Goal: Information Seeking & Learning: Learn about a topic

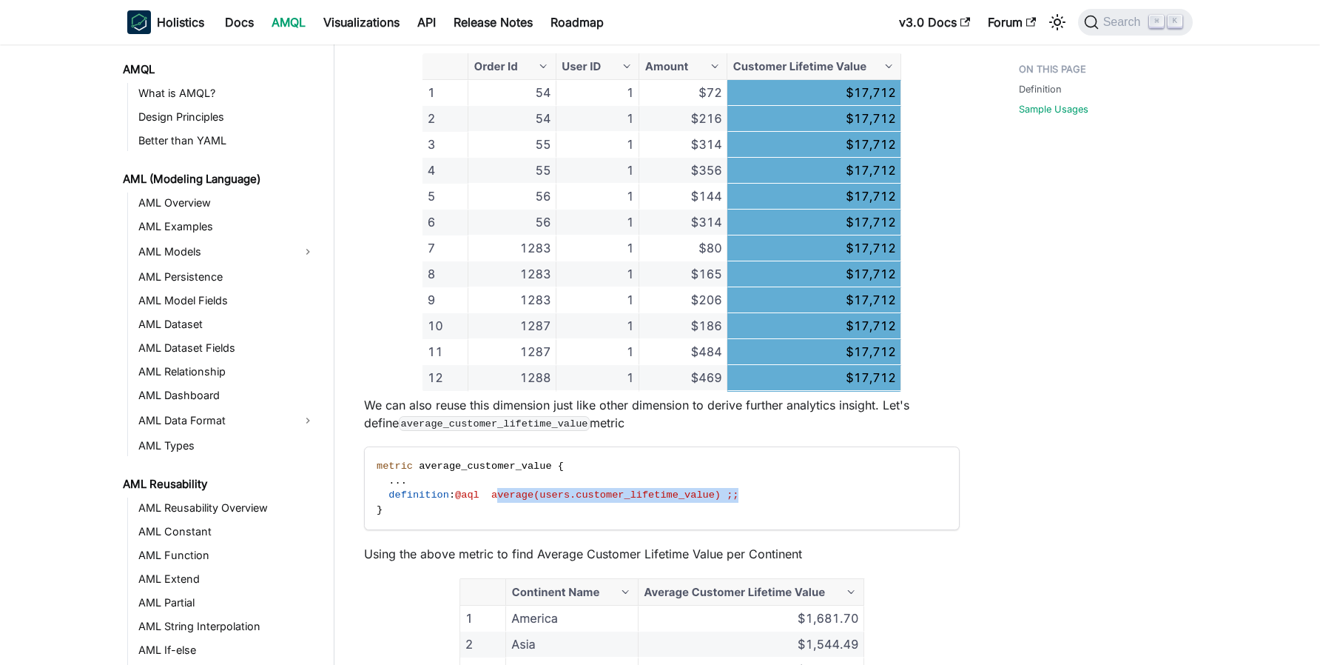
scroll to position [1029, 0]
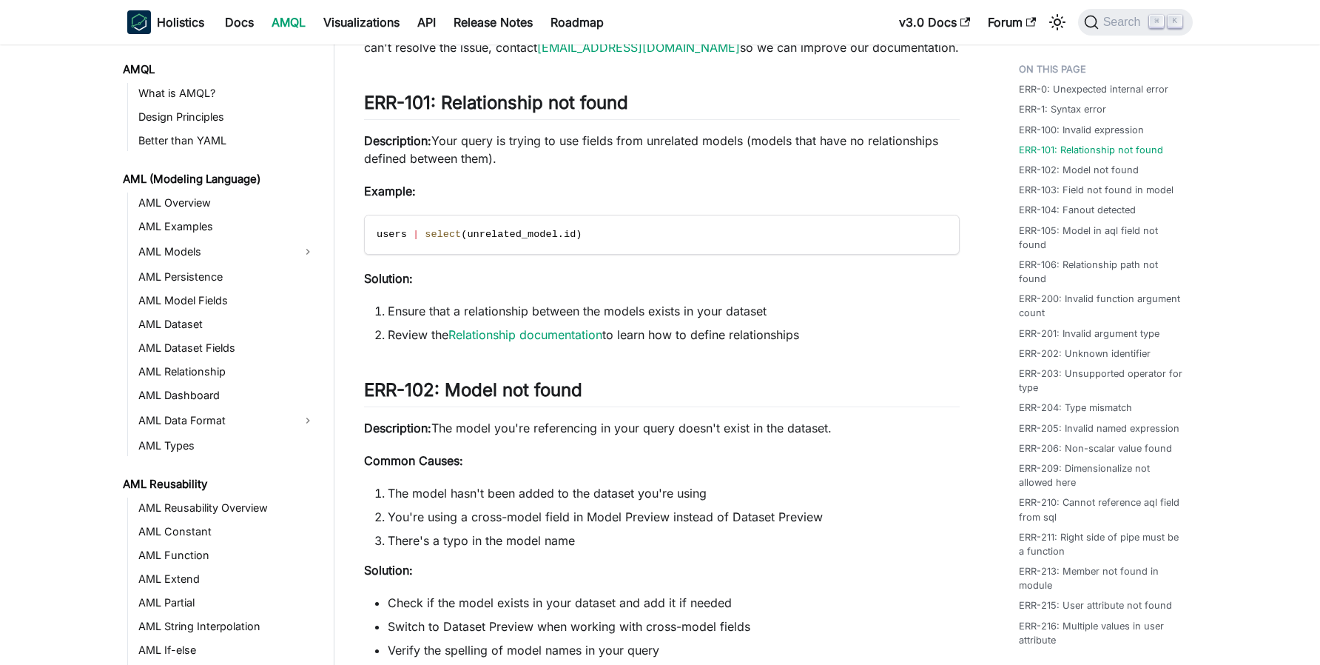
scroll to position [558, 0]
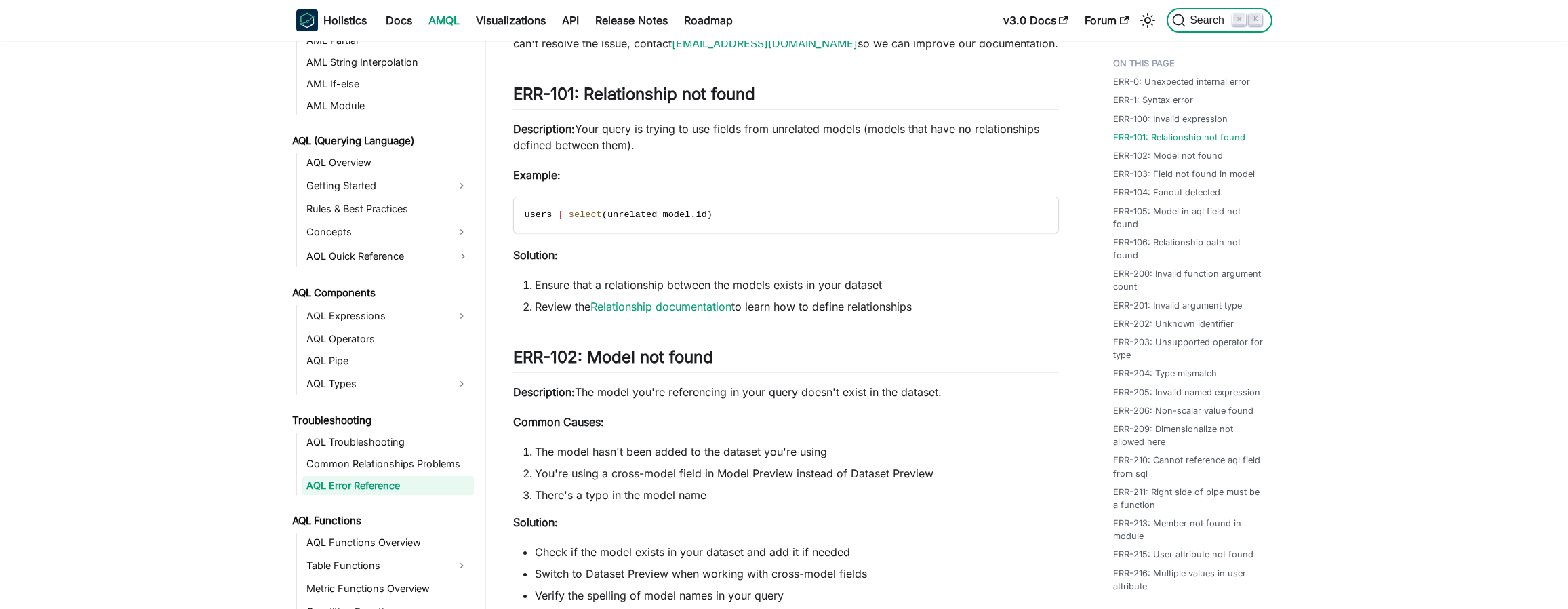
click at [1208, 20] on span "Search" at bounding box center [1208, 20] width 47 height 12
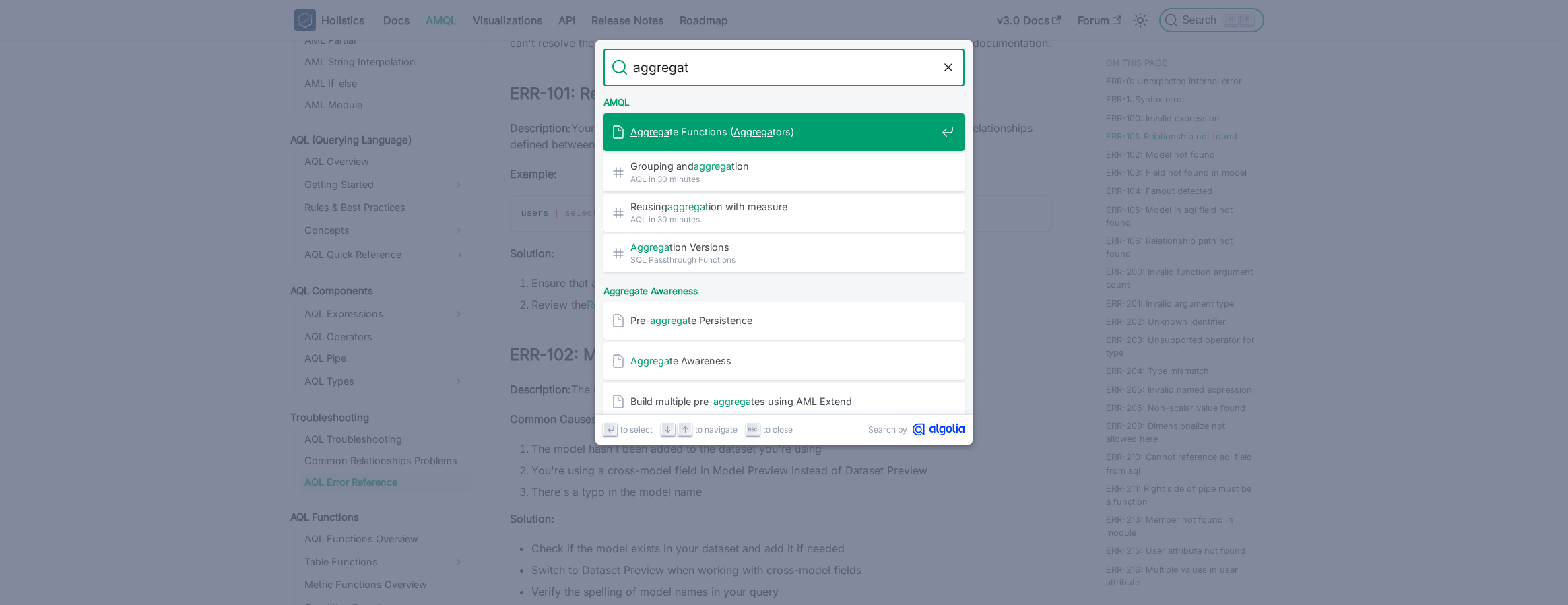
type input "aggregate"
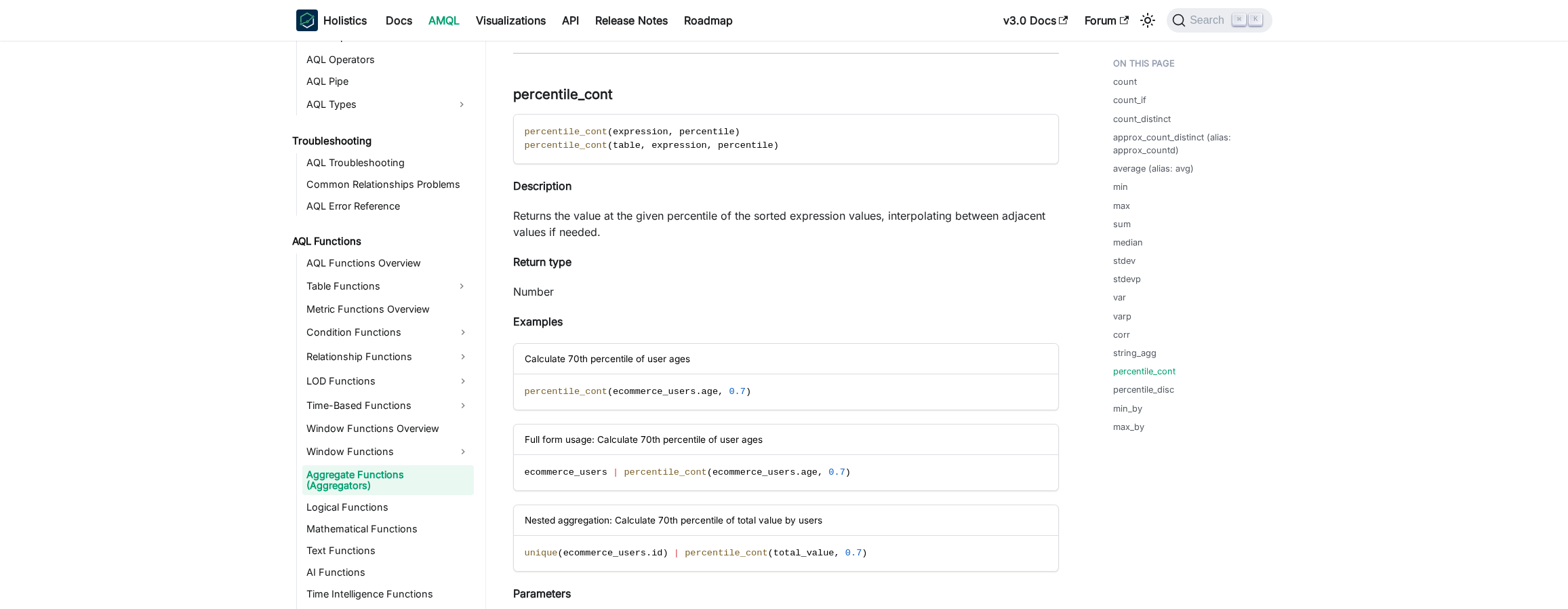
scroll to position [6566, 0]
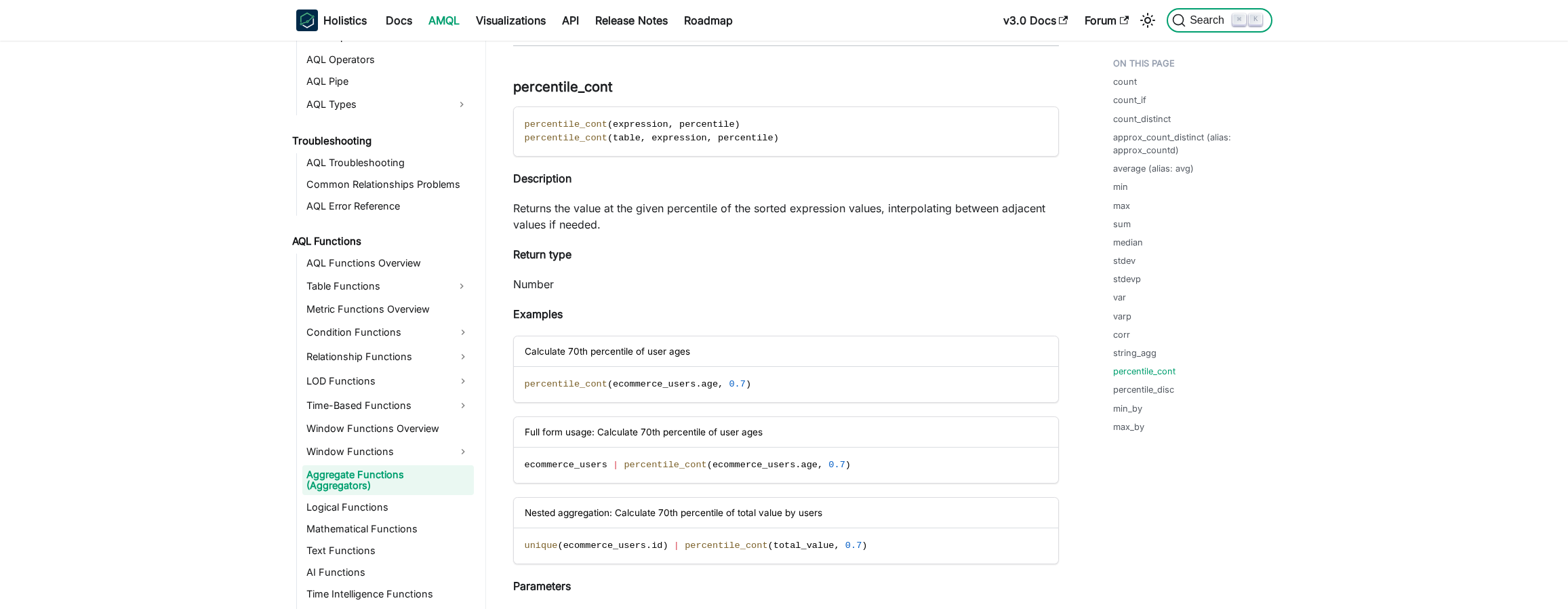
click at [1195, 24] on span "Search" at bounding box center [1208, 20] width 47 height 12
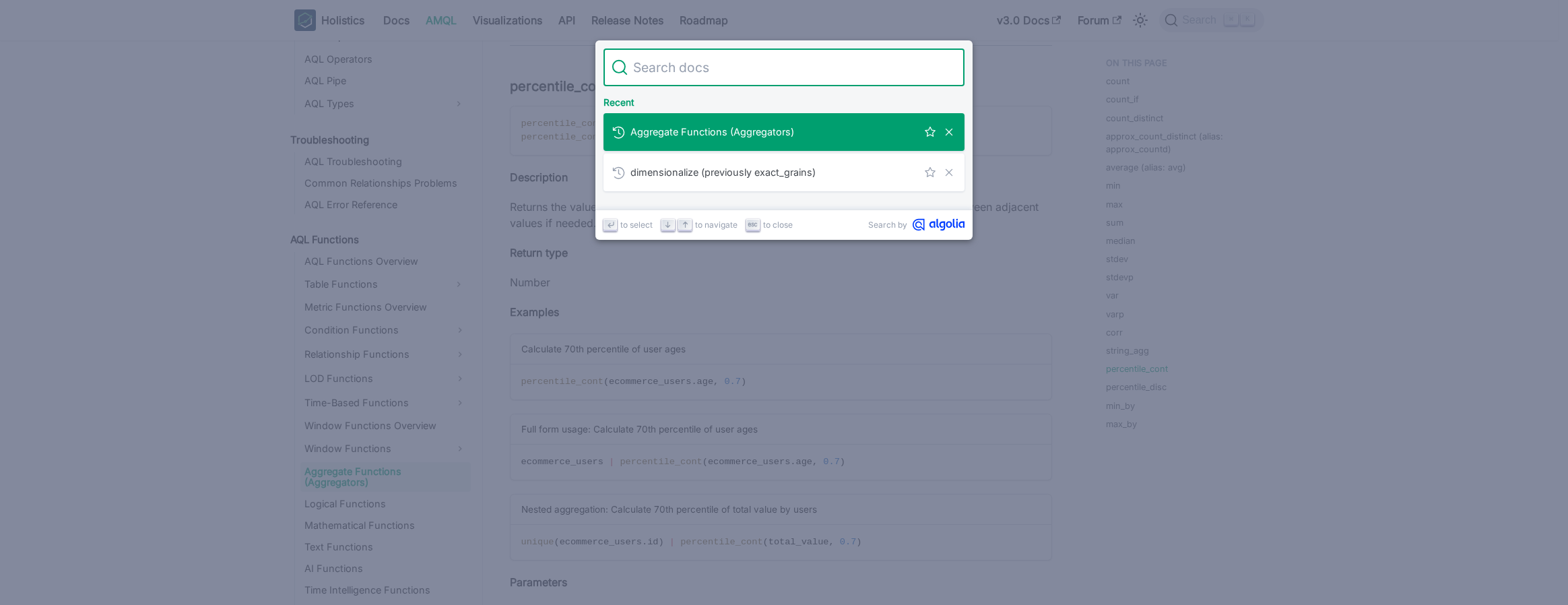
type input "7"
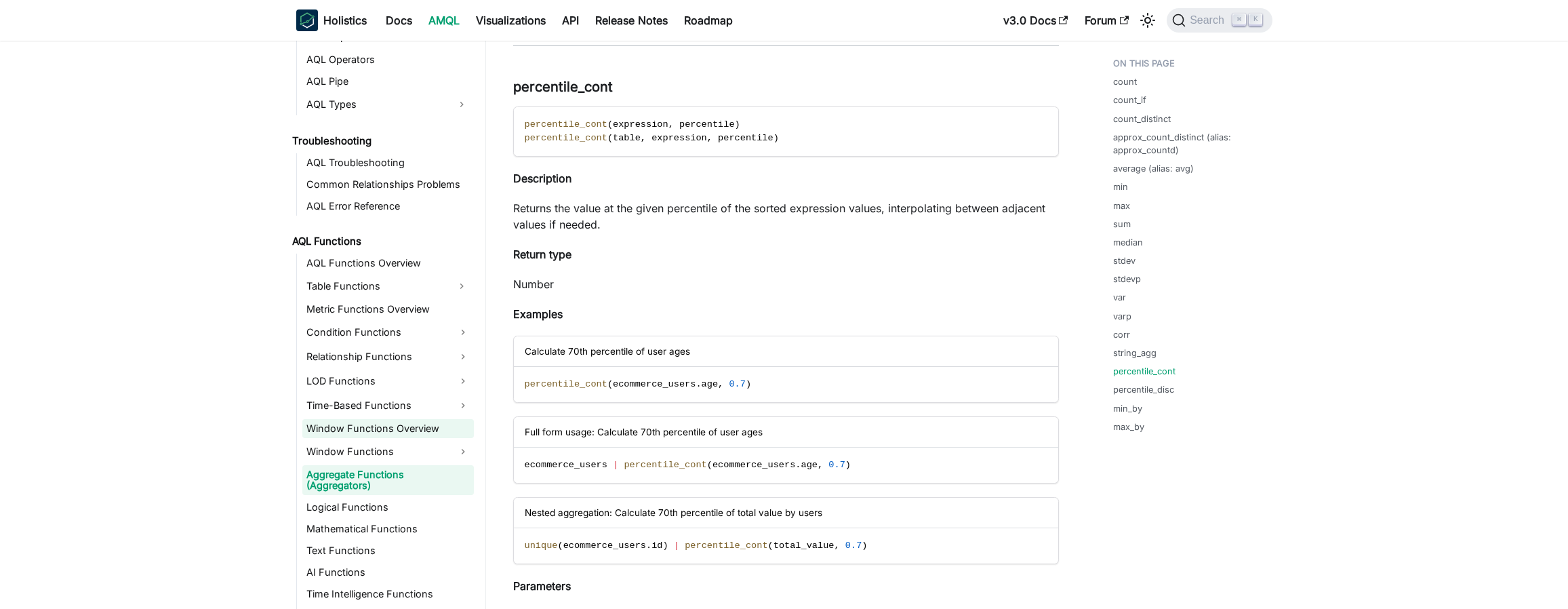
click at [391, 432] on link "Window Functions Overview" at bounding box center [387, 428] width 171 height 19
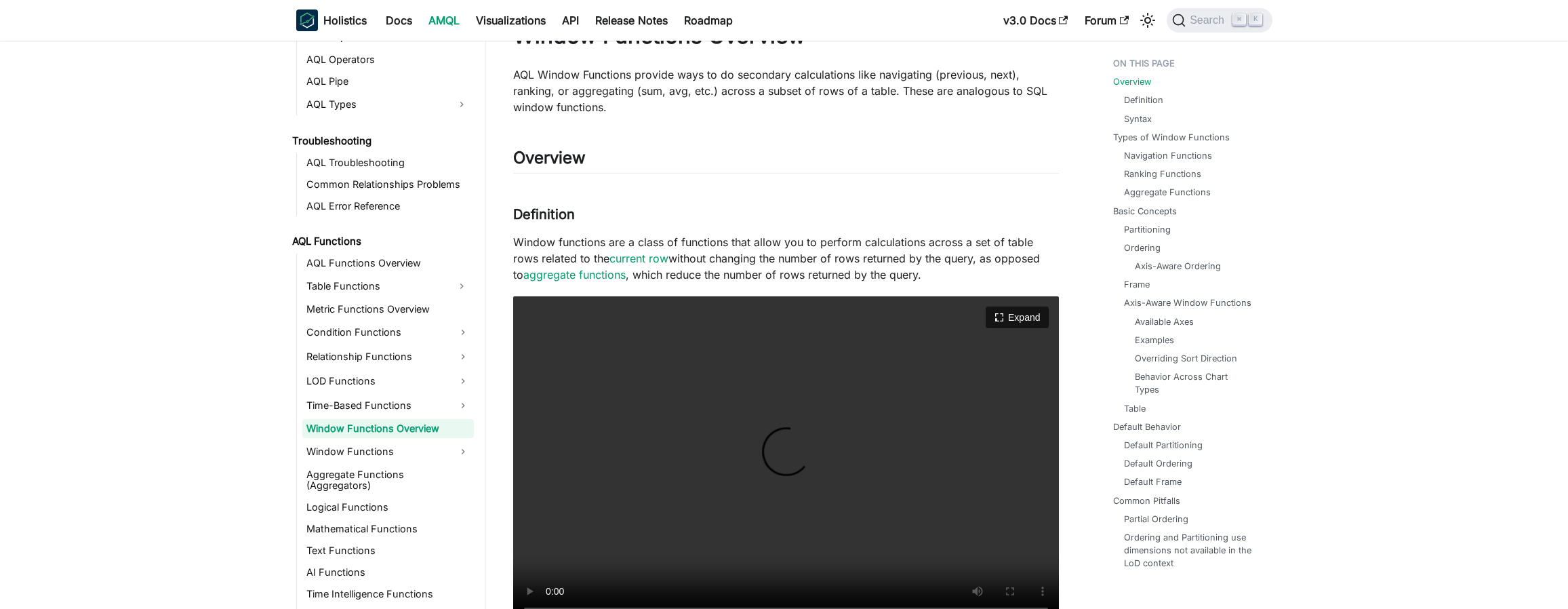
scroll to position [129, 0]
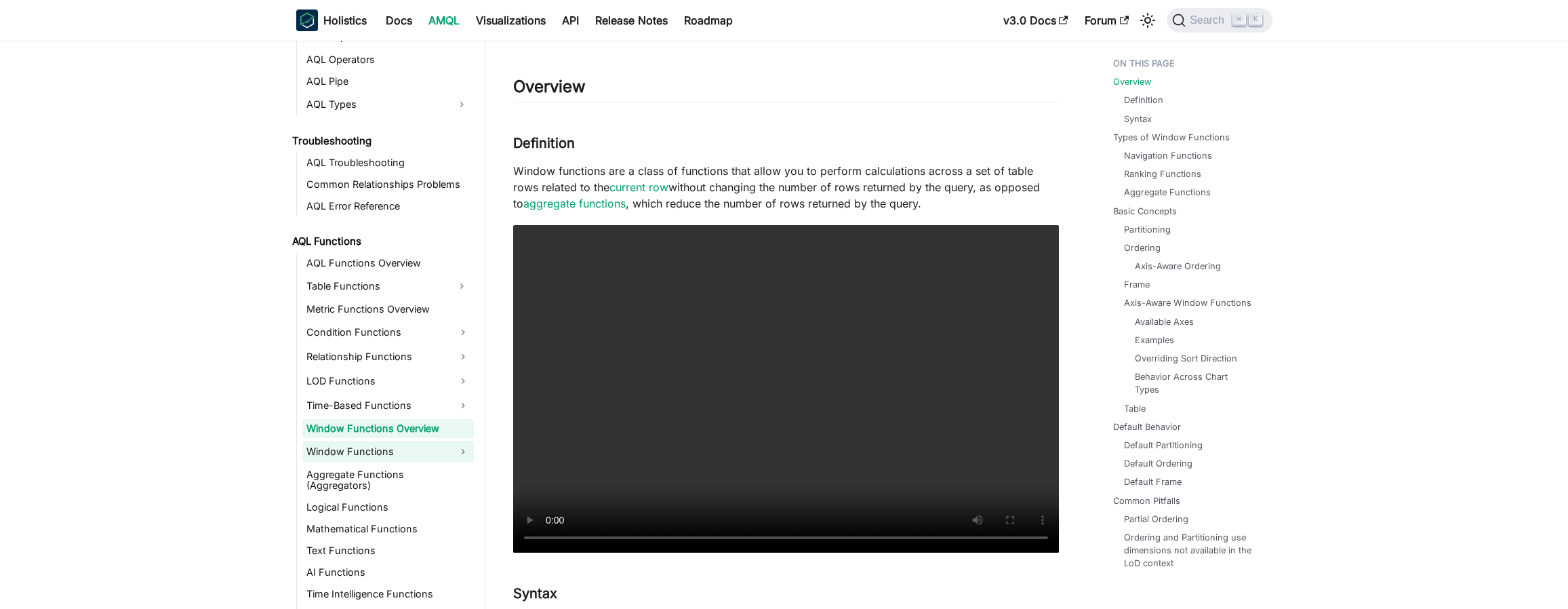
click at [374, 446] on link "Window Functions" at bounding box center [387, 451] width 171 height 22
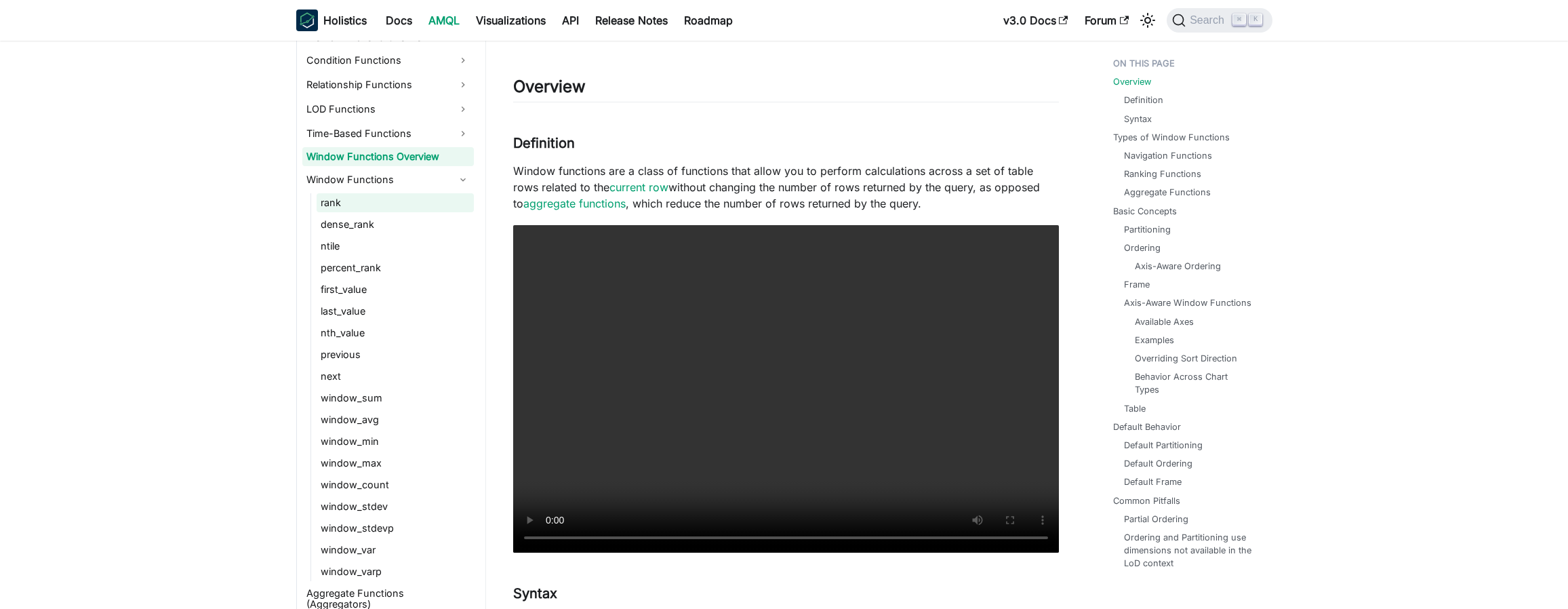
scroll to position [1072, 0]
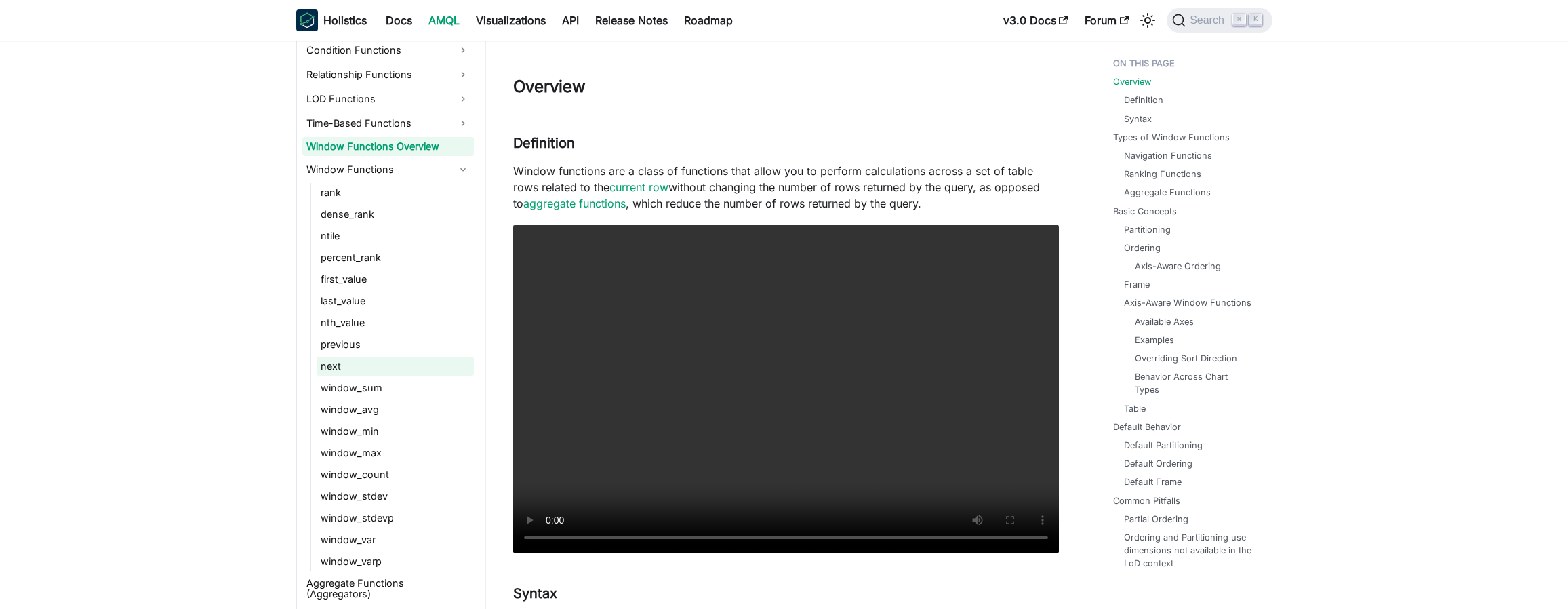
click at [382, 371] on link "next" at bounding box center [396, 365] width 158 height 19
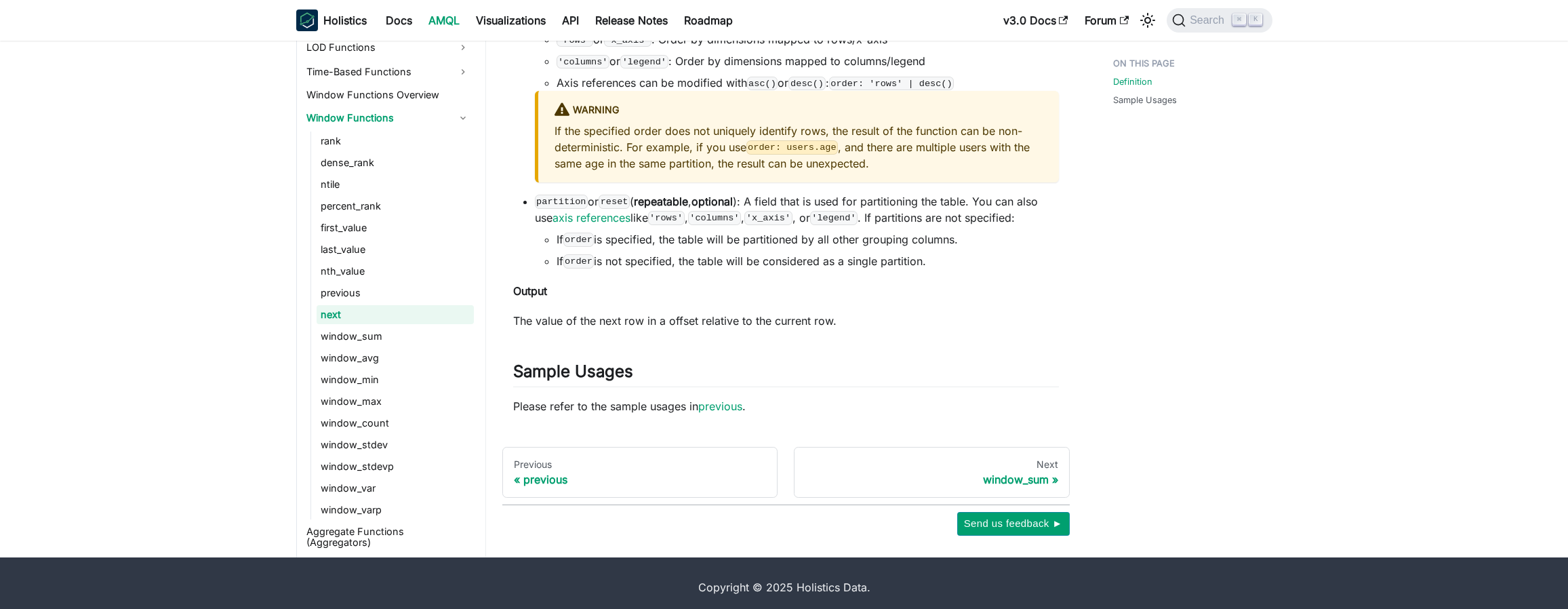
scroll to position [711, 0]
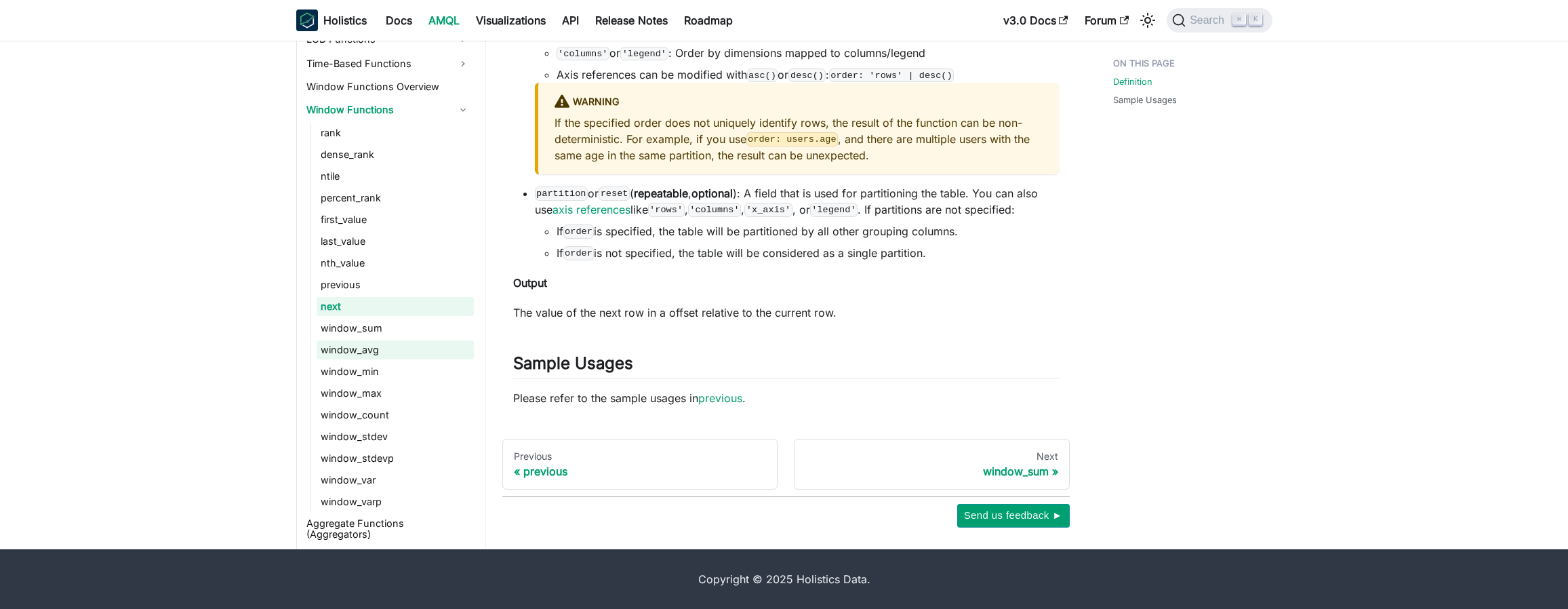
click at [385, 343] on link "window_avg" at bounding box center [396, 349] width 158 height 19
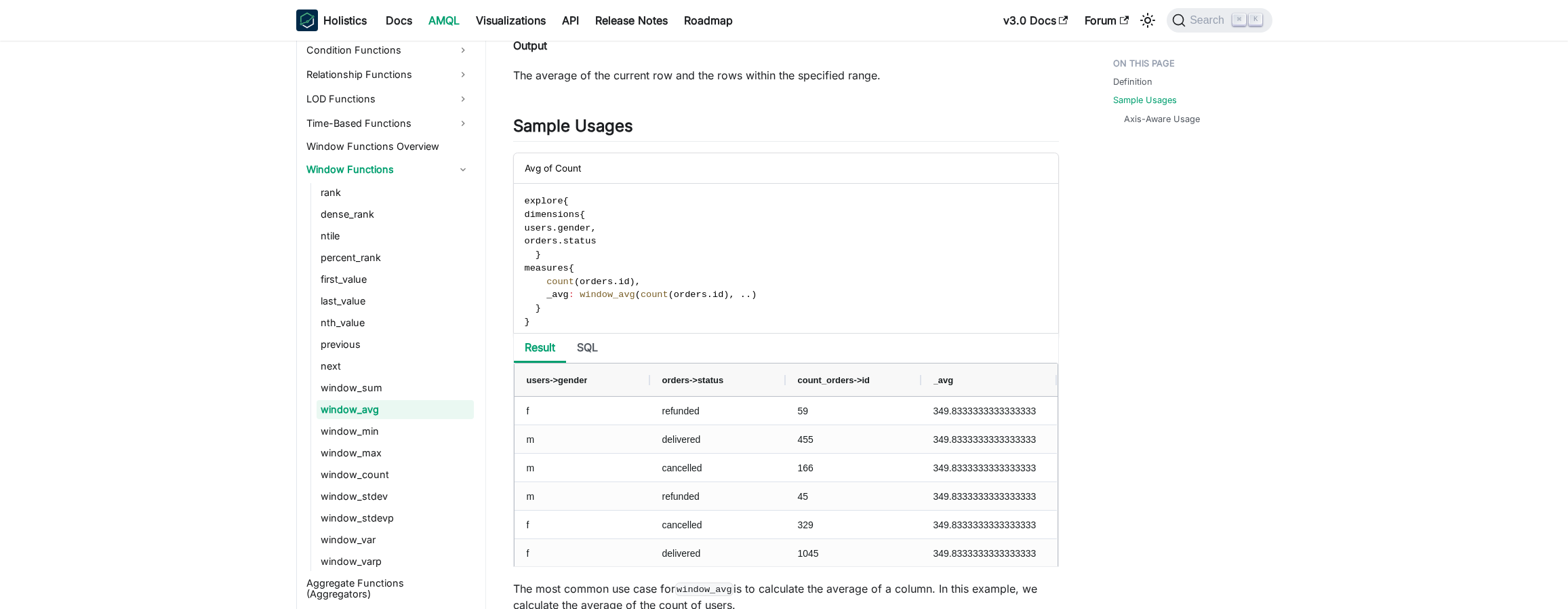
scroll to position [1095, 0]
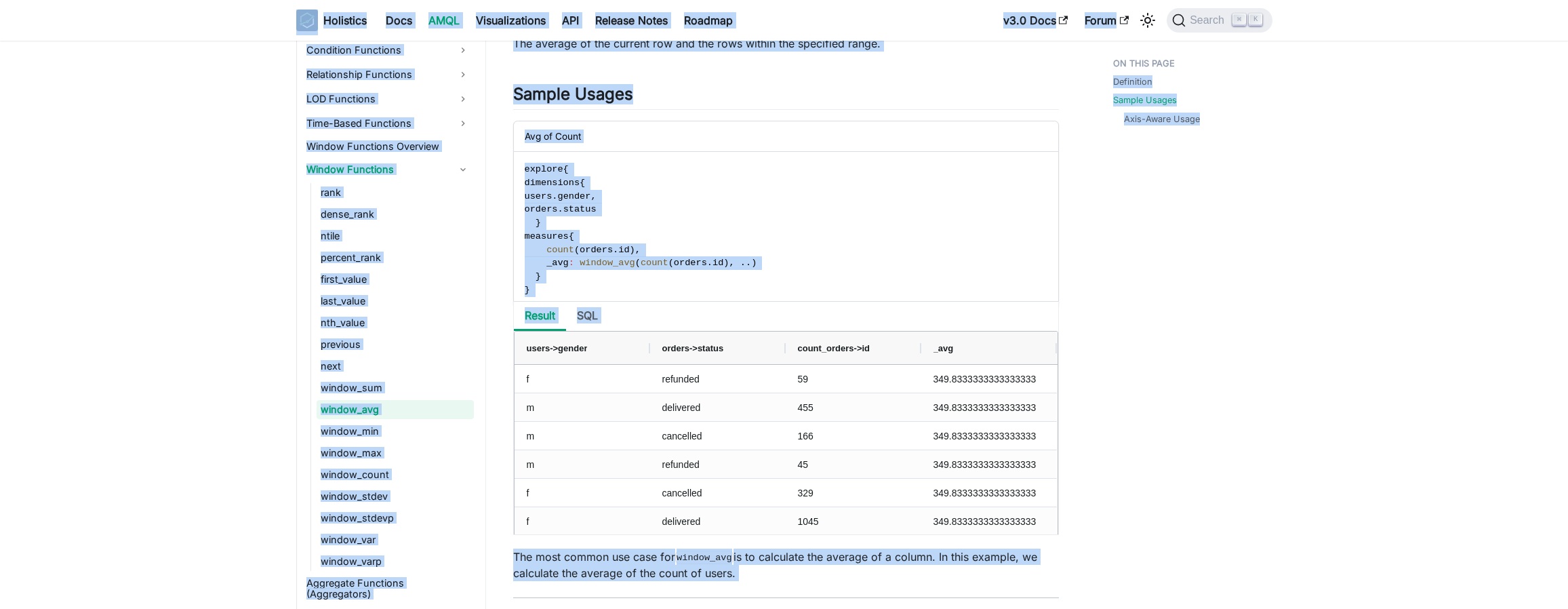
click at [1174, 310] on div "Definition Sample Usages Axis-Aware Usage" at bounding box center [1185, 327] width 200 height 2743
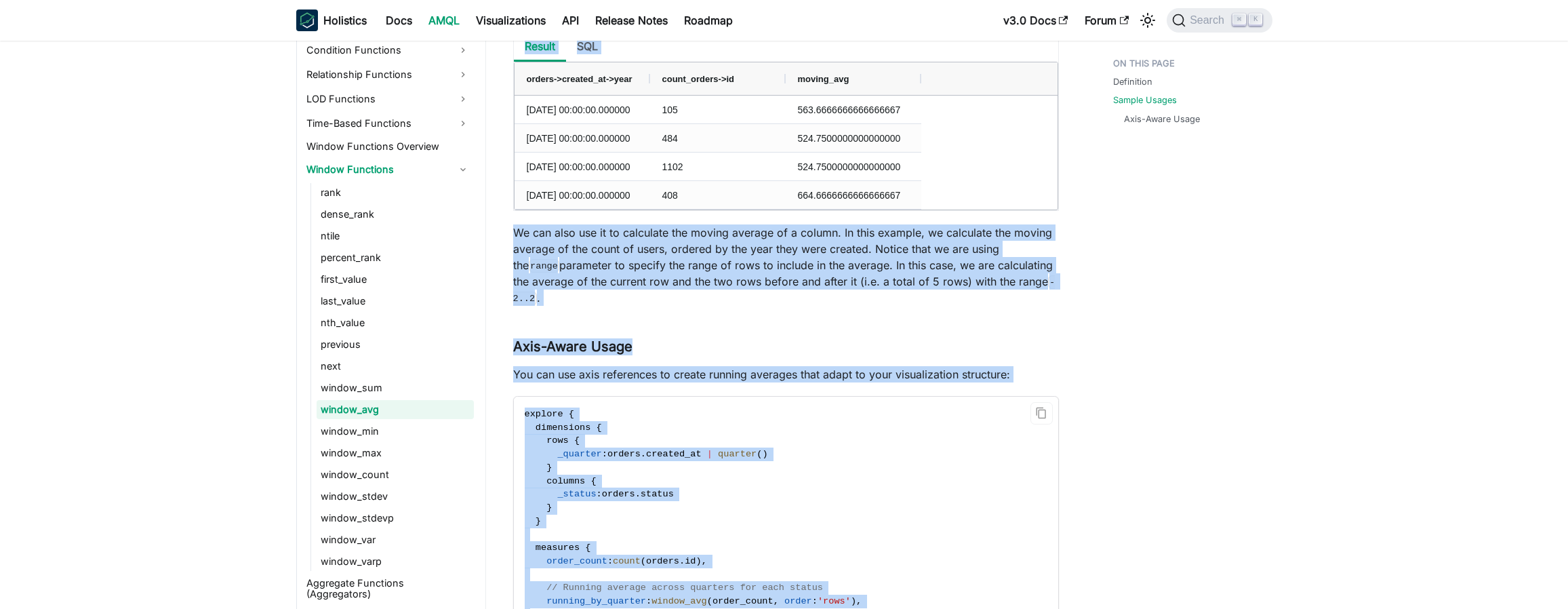
scroll to position [2275, 0]
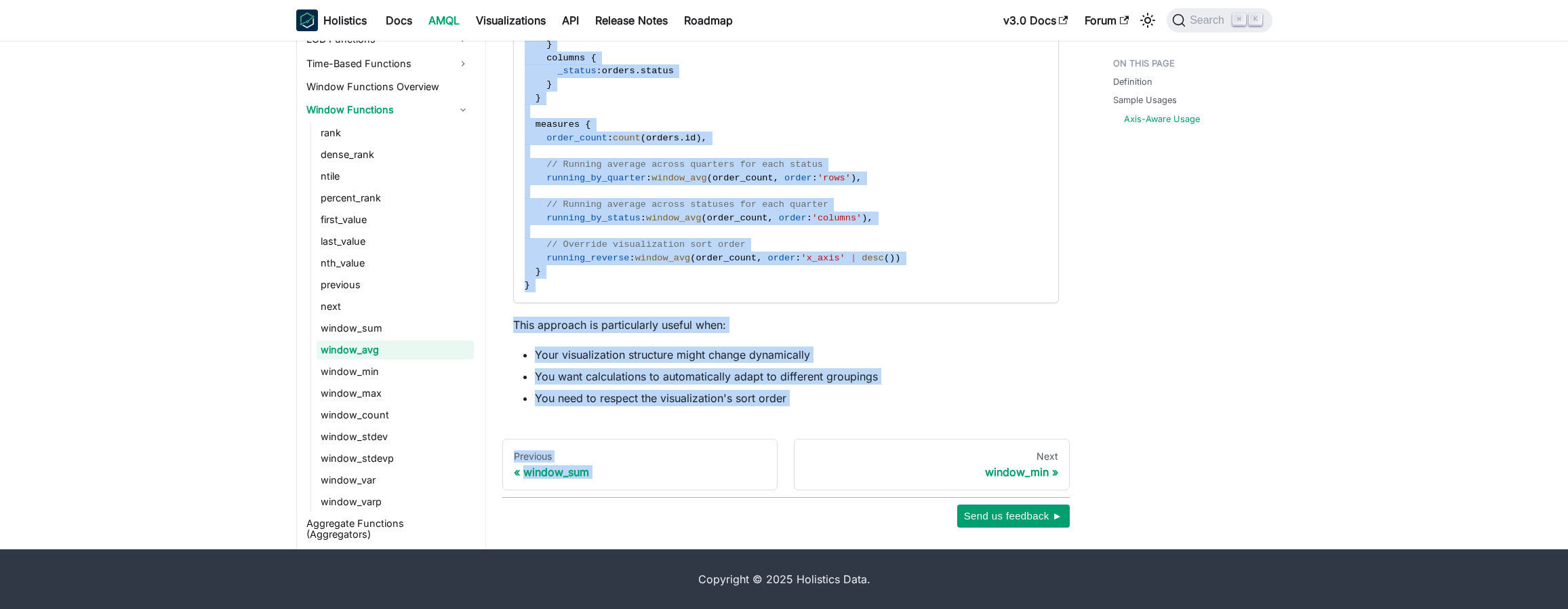
drag, startPoint x: 516, startPoint y: 92, endPoint x: 852, endPoint y: 407, distance: 460.6
copy div "window_avg Knowledge Checkpoint Readings that will help you understand this doc…"
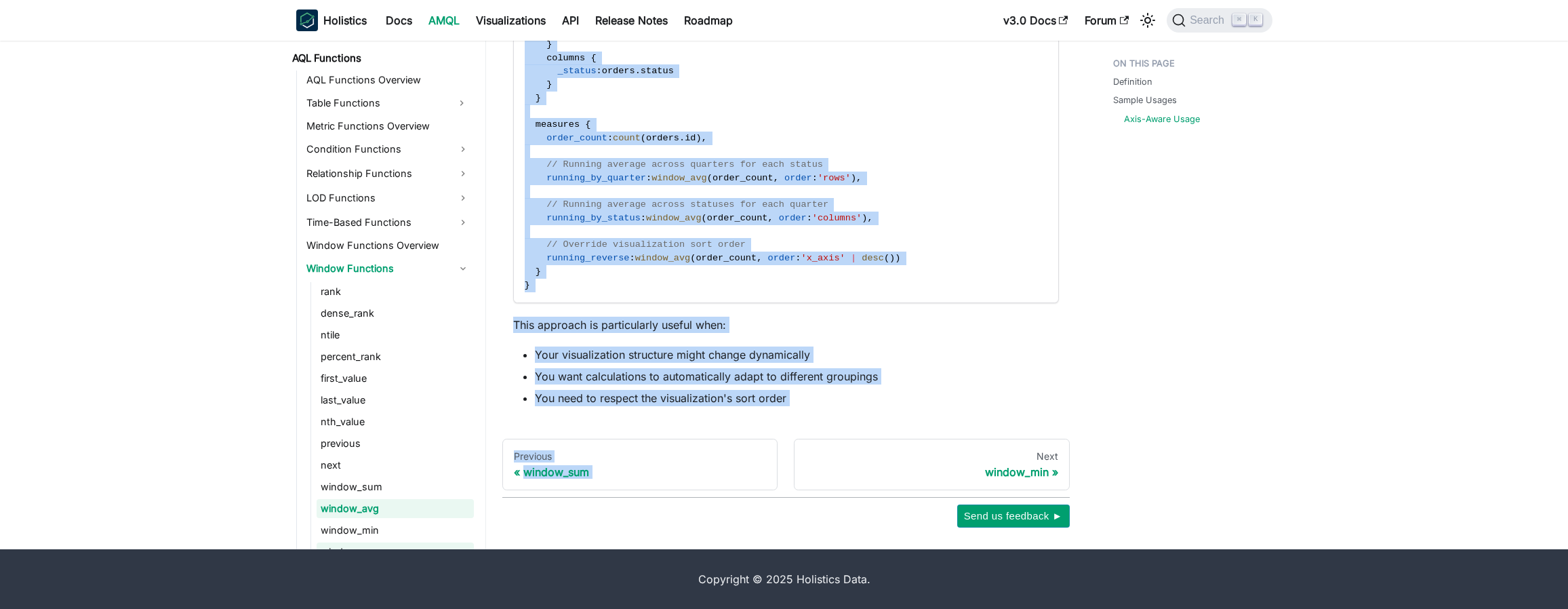
scroll to position [860, 0]
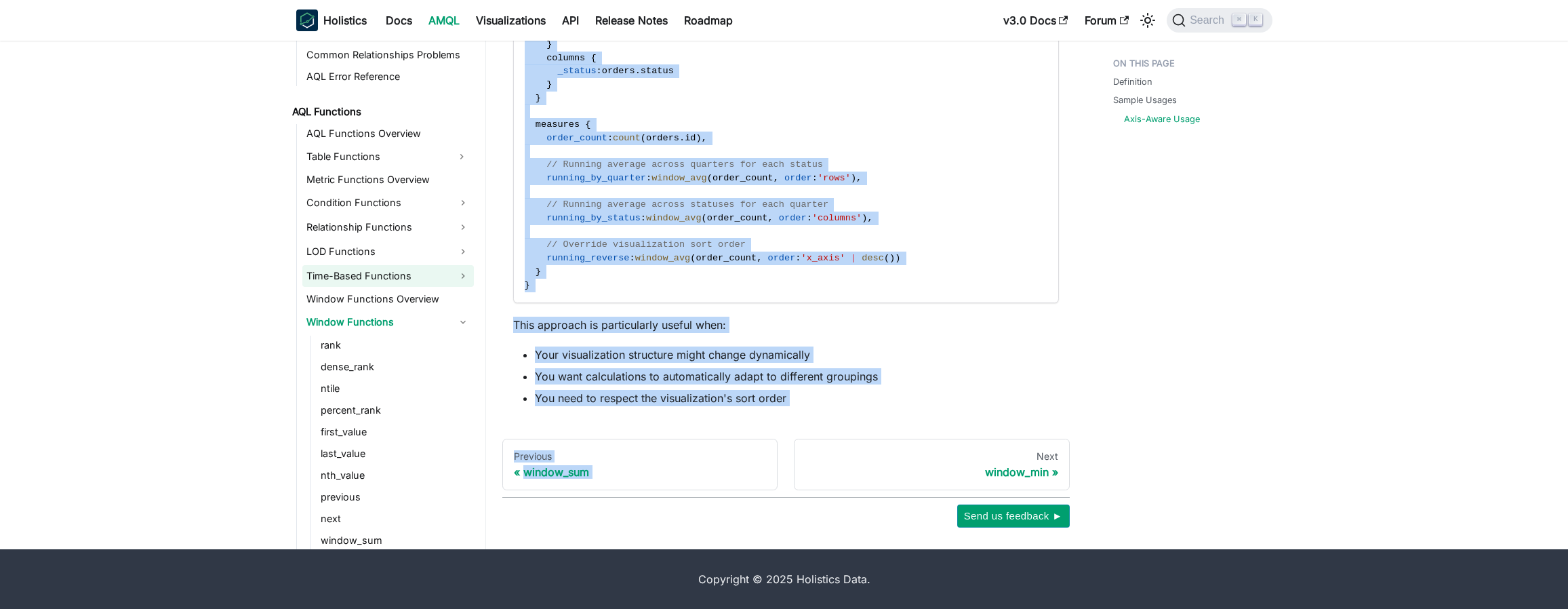
click at [357, 275] on link "Time-Based Functions" at bounding box center [387, 276] width 171 height 22
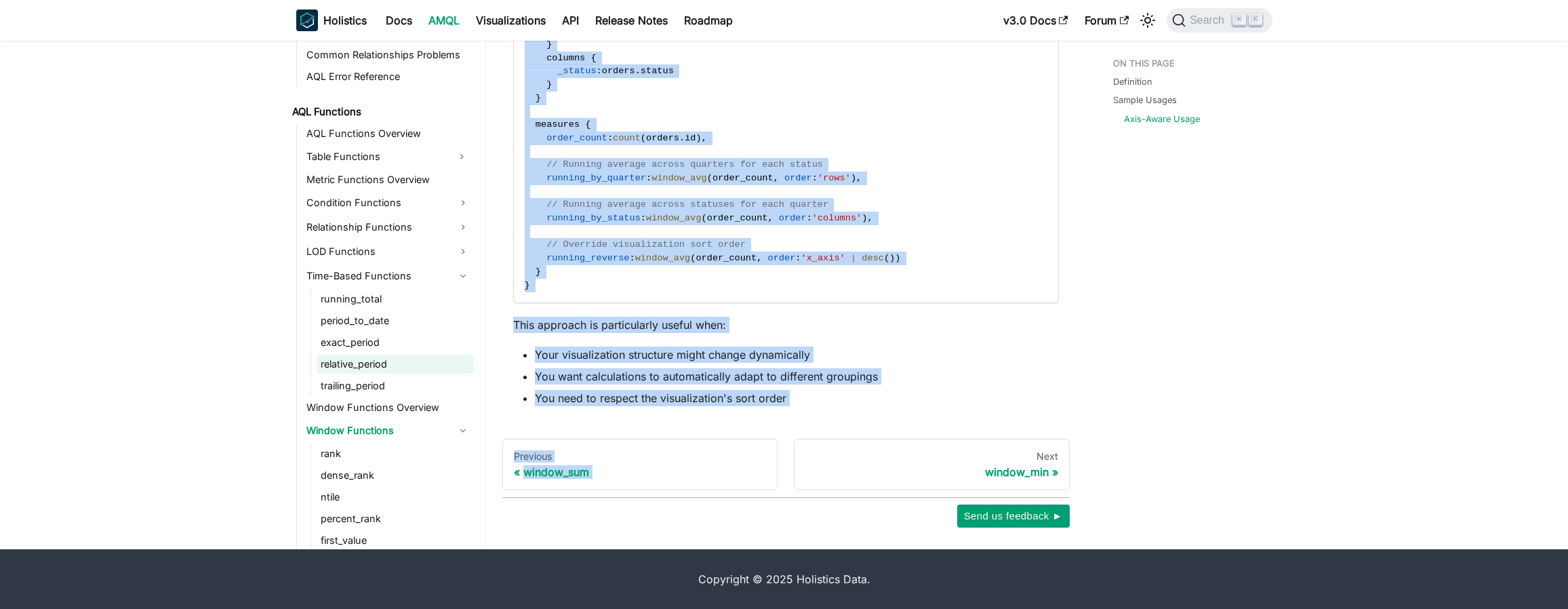
click at [382, 364] on link "relative_period" at bounding box center [396, 364] width 158 height 19
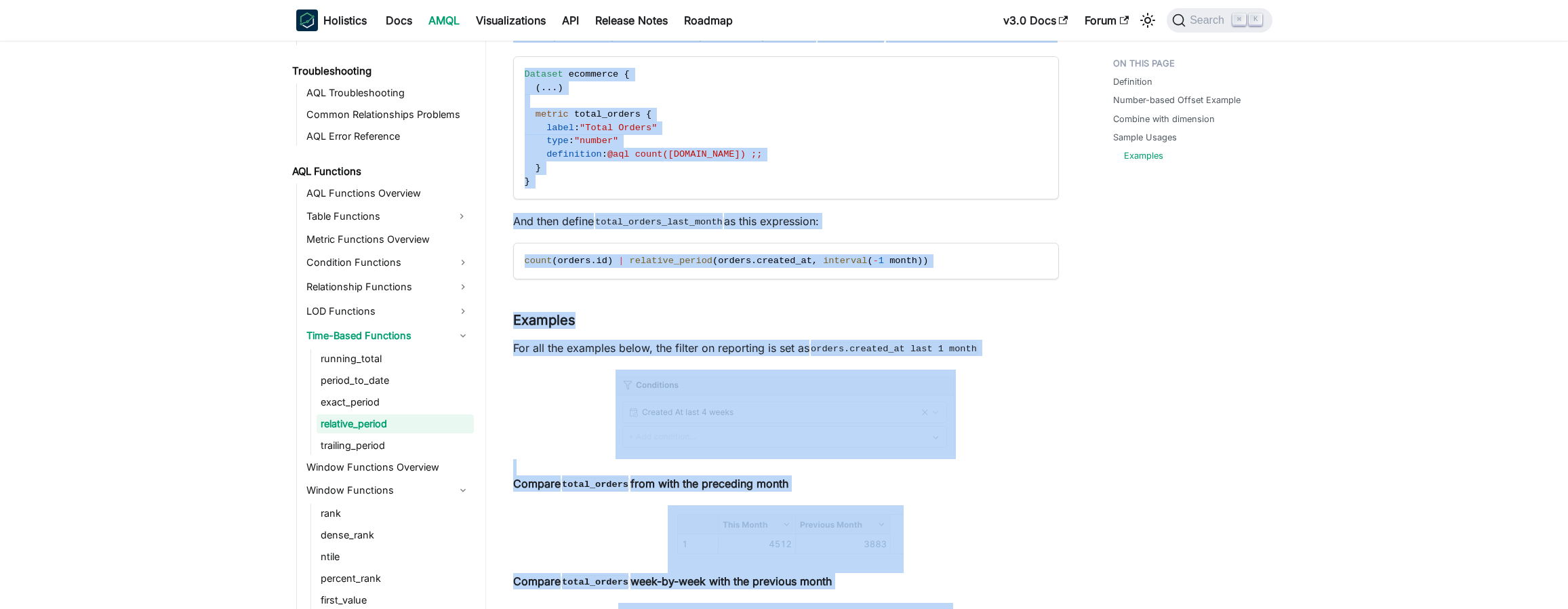
scroll to position [2813, 0]
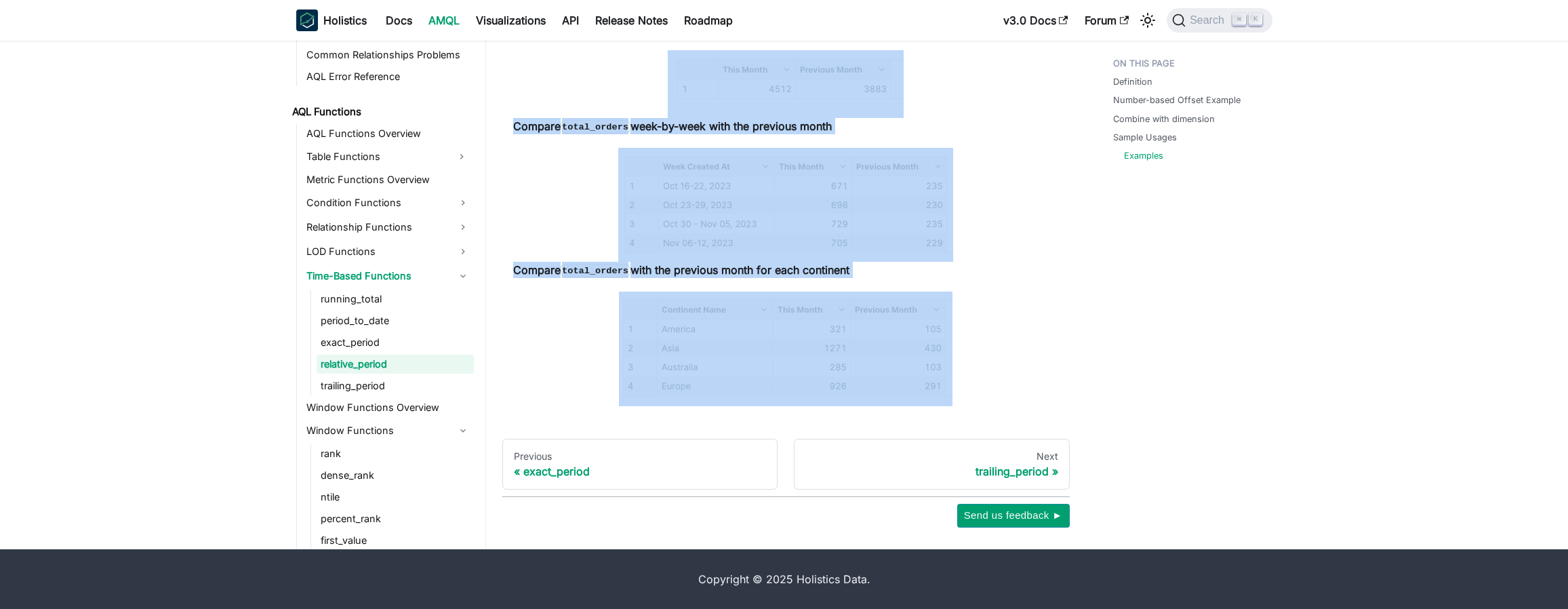
drag, startPoint x: 511, startPoint y: 97, endPoint x: 954, endPoint y: 395, distance: 533.9
copy div "relative_period tip Holistics has also supported Period Comparison on UI via Da…"
click at [434, 385] on link "trailing_period" at bounding box center [396, 386] width 158 height 19
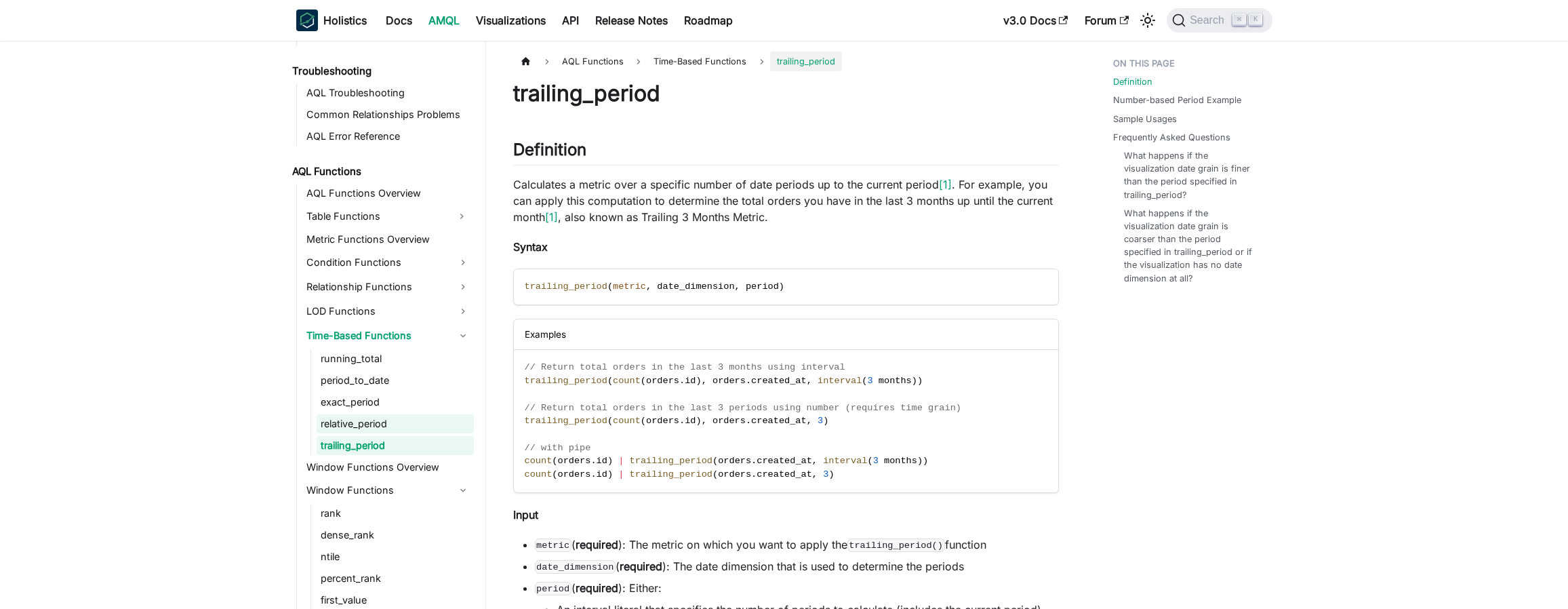
click at [411, 419] on link "relative_period" at bounding box center [396, 423] width 158 height 19
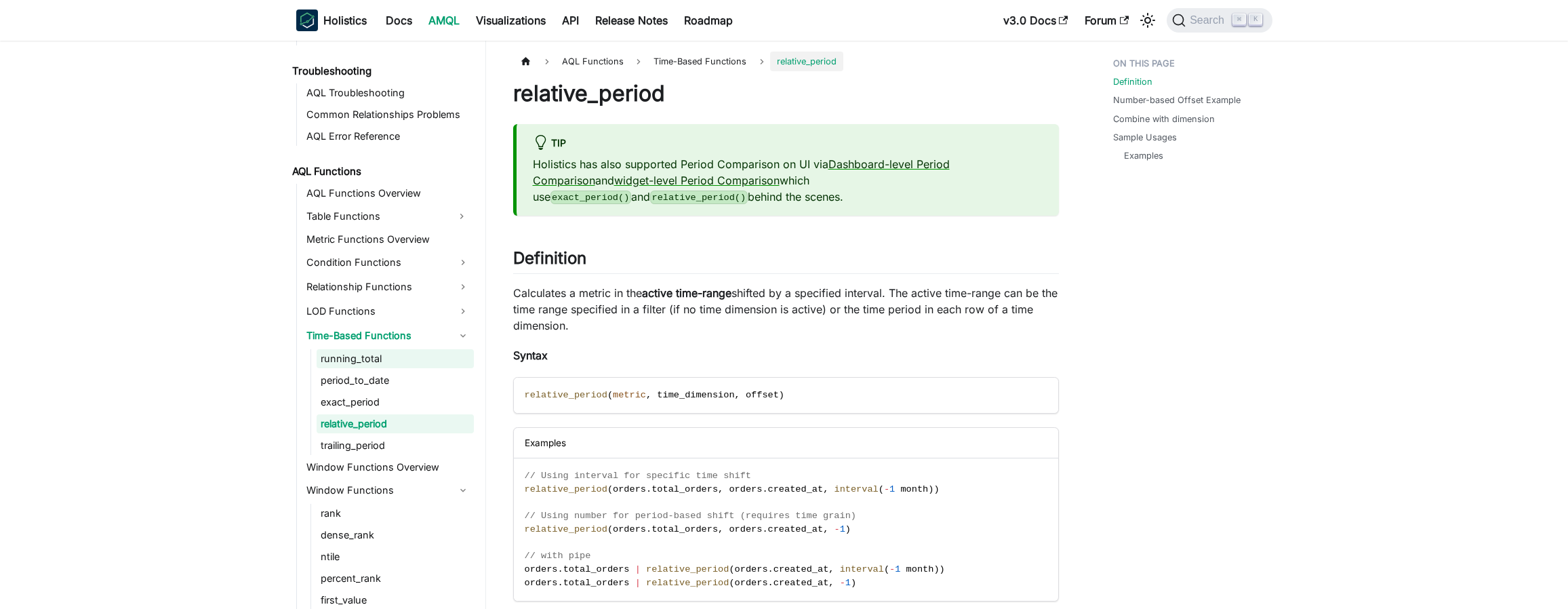
click at [340, 366] on link "running_total" at bounding box center [396, 358] width 158 height 19
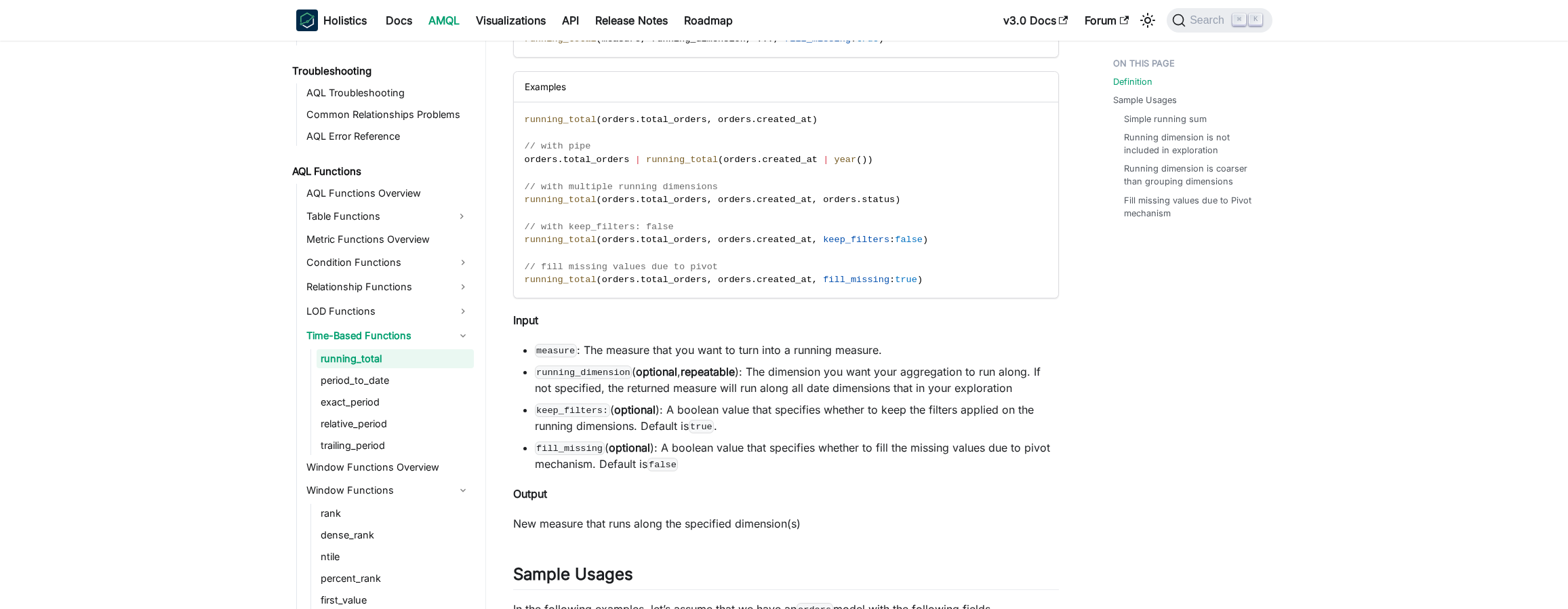
scroll to position [581, 0]
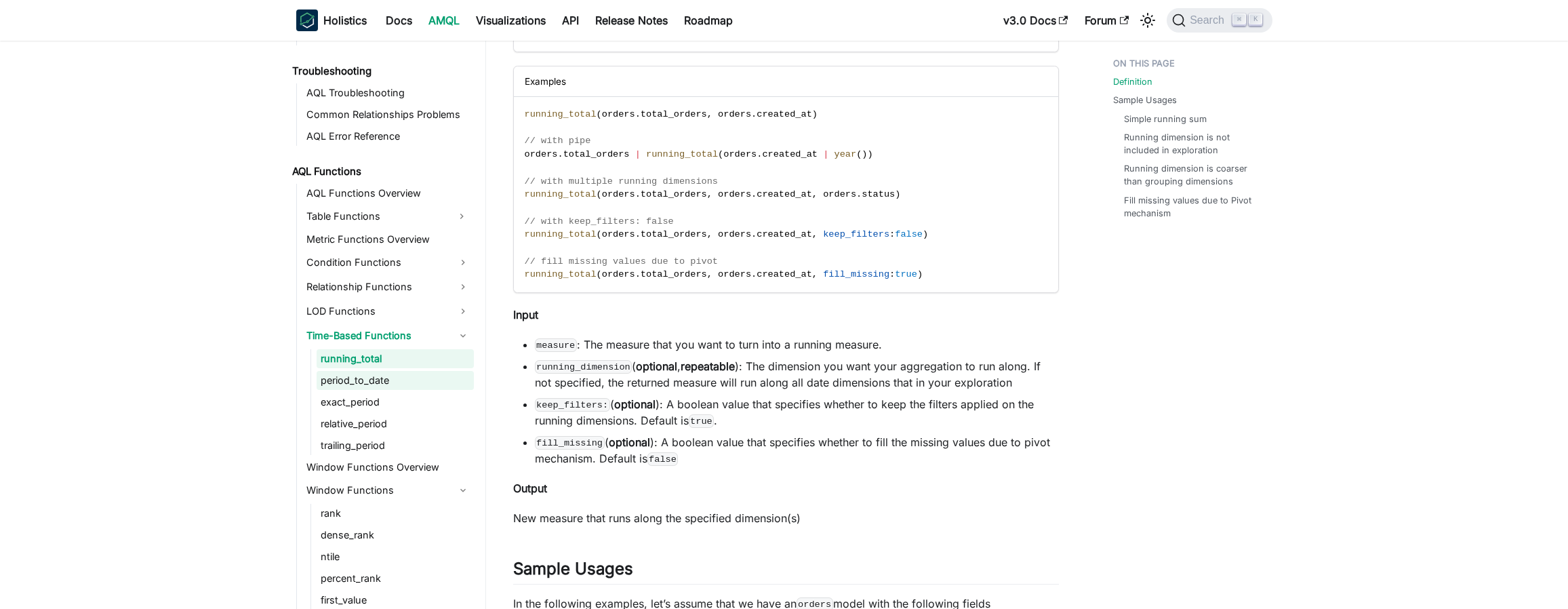
click at [355, 375] on link "period_to_date" at bounding box center [396, 380] width 158 height 19
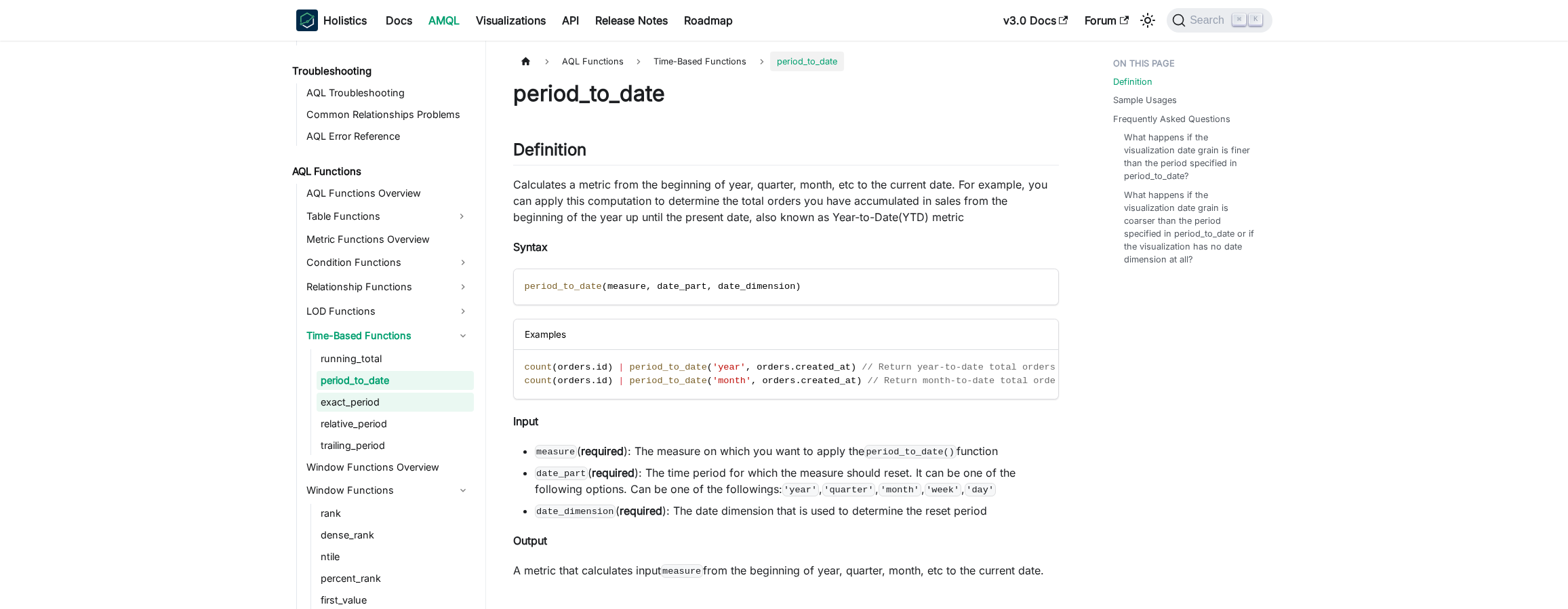
click at [377, 408] on link "exact_period" at bounding box center [396, 401] width 158 height 19
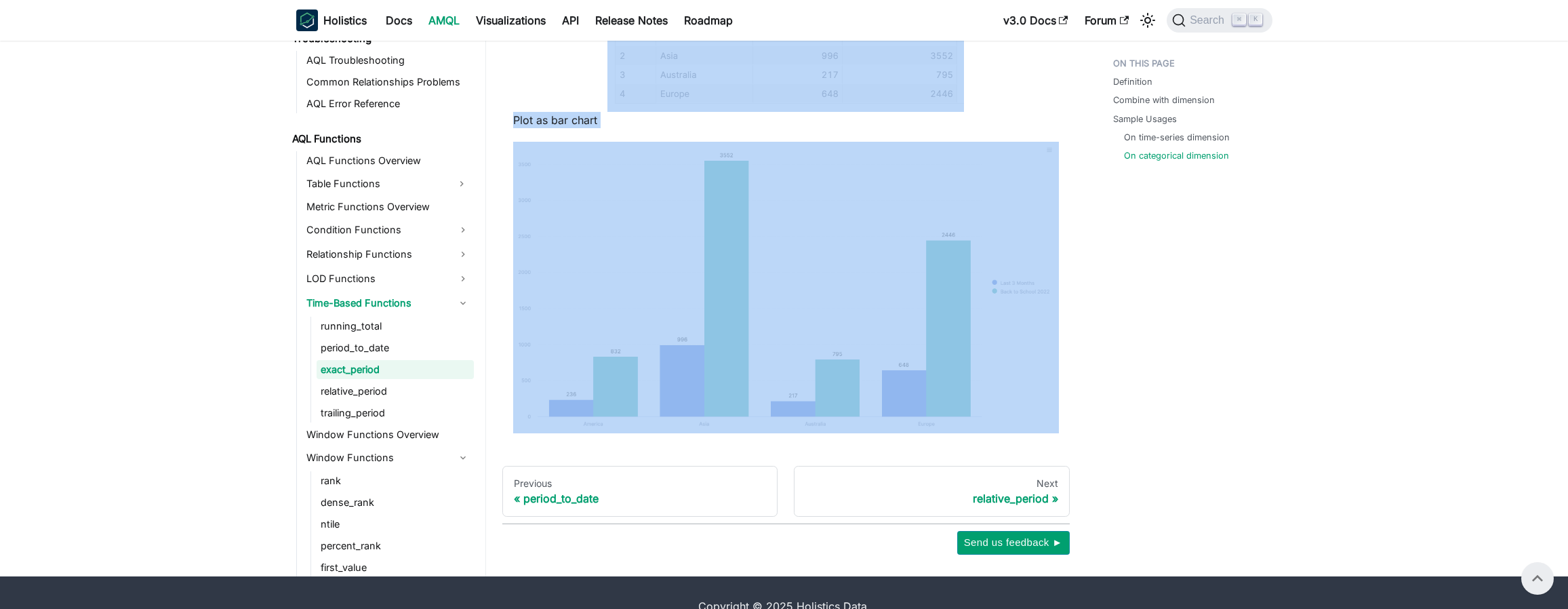
scroll to position [2045, 0]
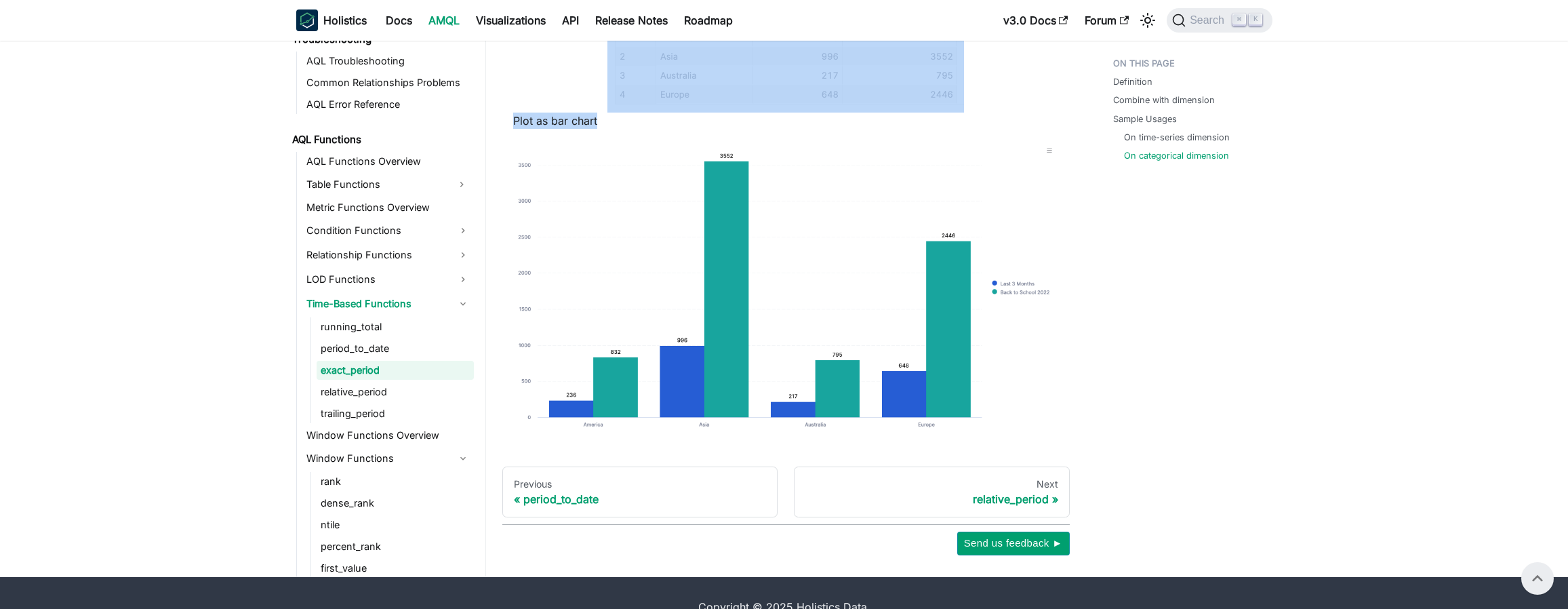
drag, startPoint x: 523, startPoint y: 96, endPoint x: 679, endPoint y: 128, distance: 159.2
copy div "exact_period tip Holistics has also supported Period-Comparison on UI via dashb…"
click at [345, 396] on link "relative_period" at bounding box center [396, 391] width 158 height 19
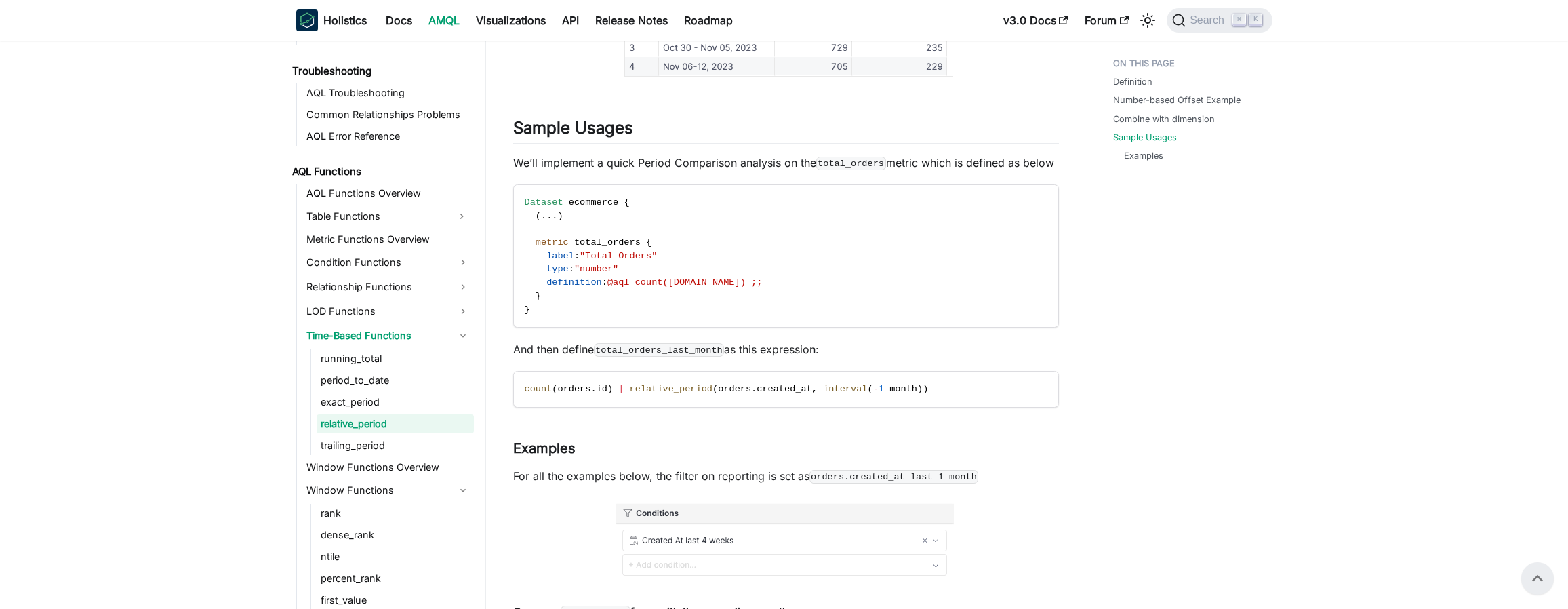
scroll to position [2174, 0]
drag, startPoint x: 966, startPoint y: 443, endPoint x: 512, endPoint y: 427, distance: 454.3
copy span "count ( orders . id ) | relative_period ( orders . created_at , interval ( - 1 …"
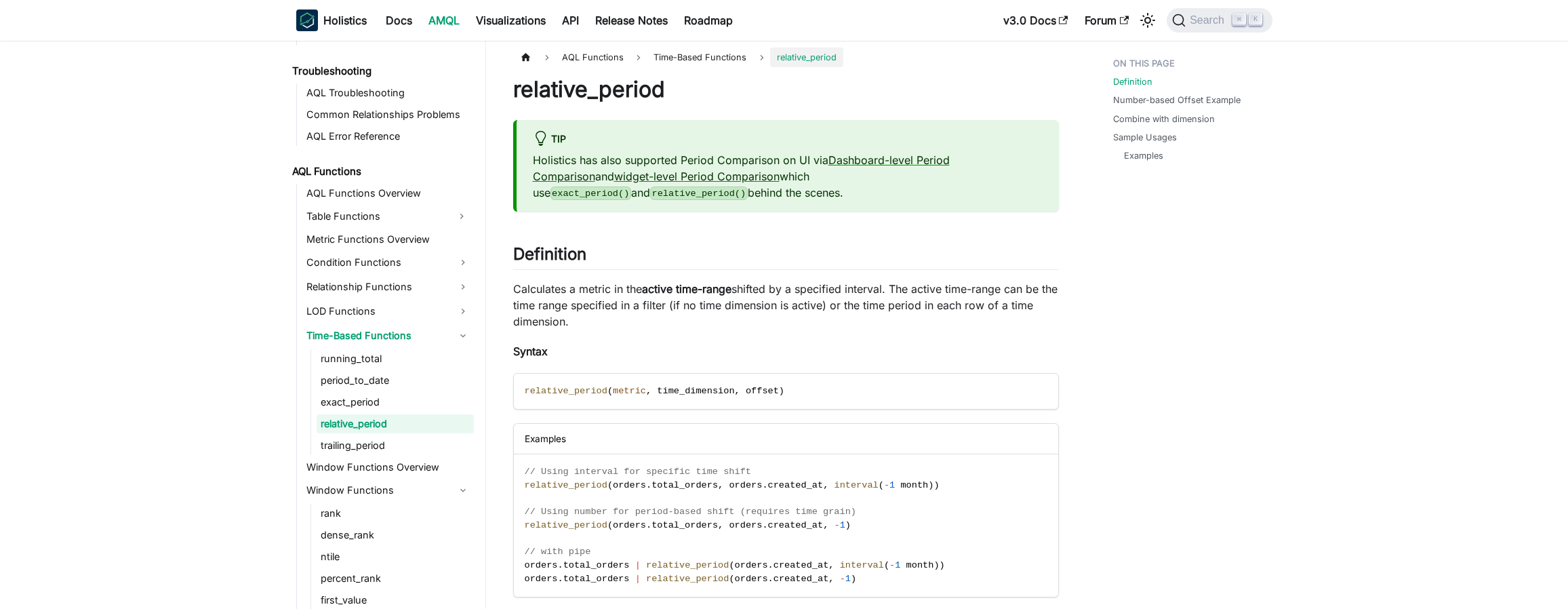
scroll to position [0, 0]
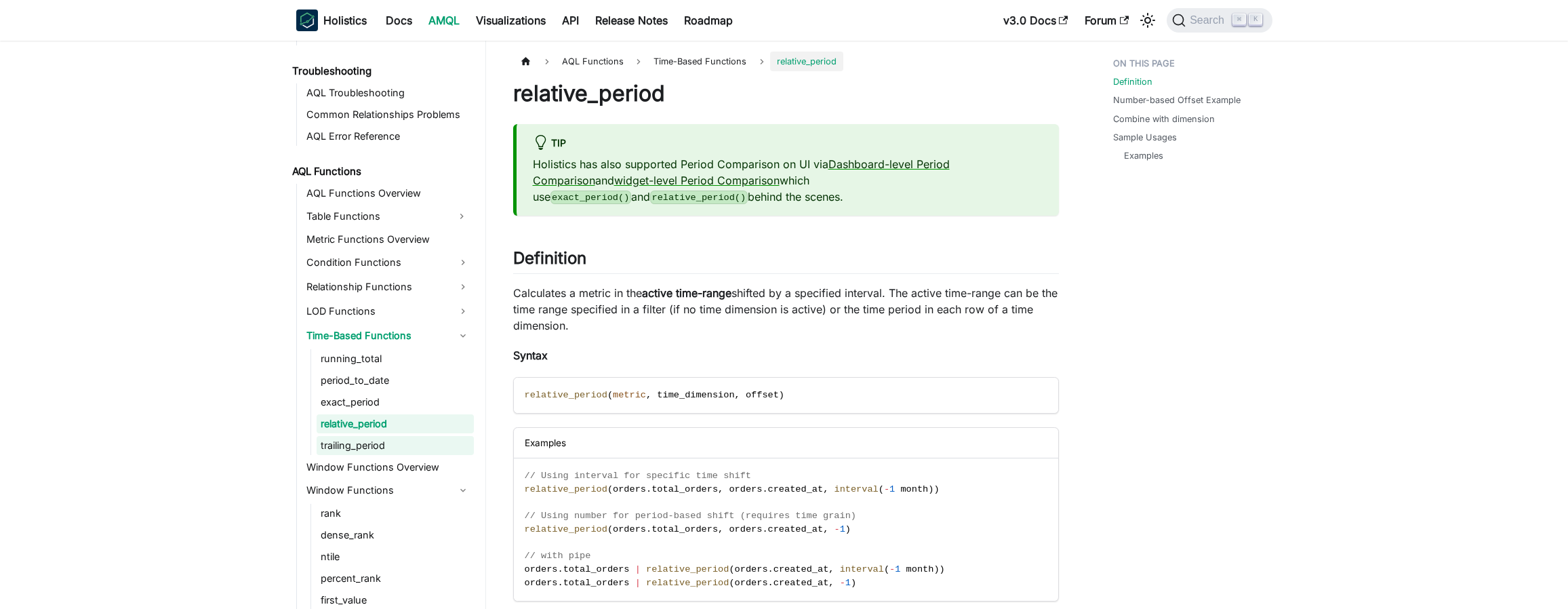
click at [382, 449] on link "trailing_period" at bounding box center [396, 445] width 158 height 19
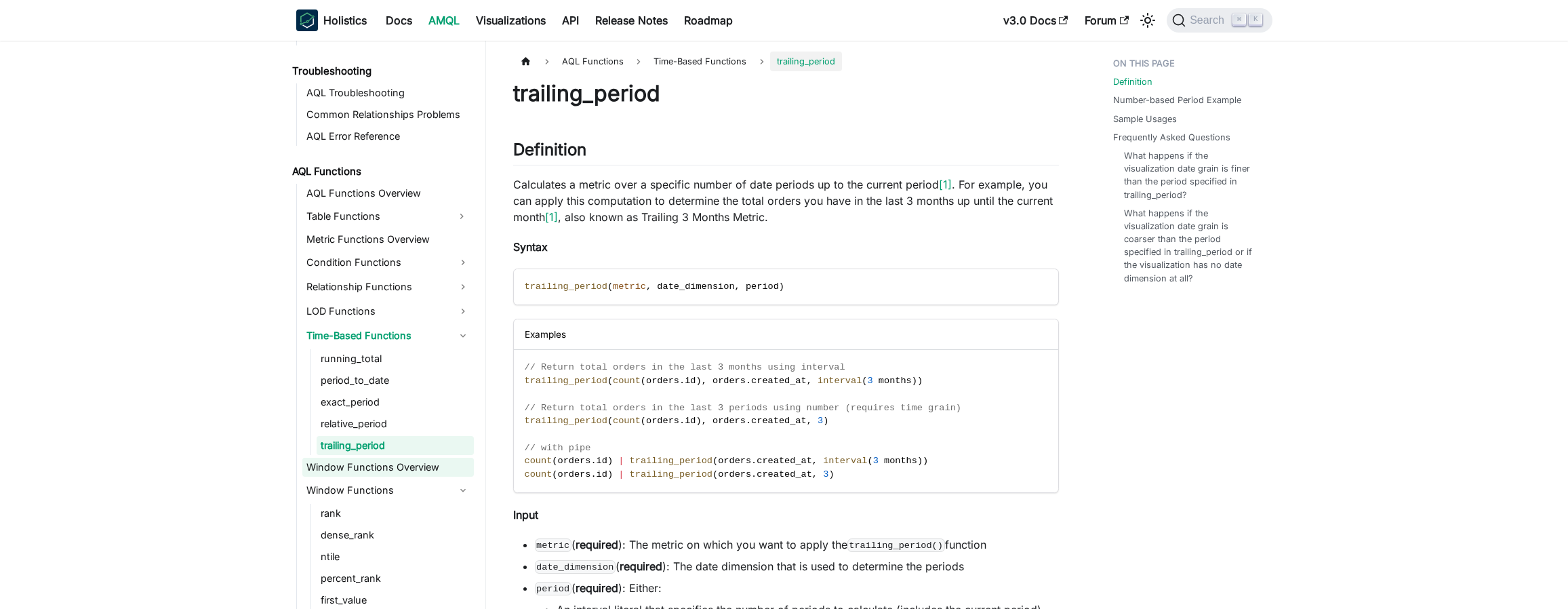
click at [411, 473] on link "Window Functions Overview" at bounding box center [387, 466] width 171 height 19
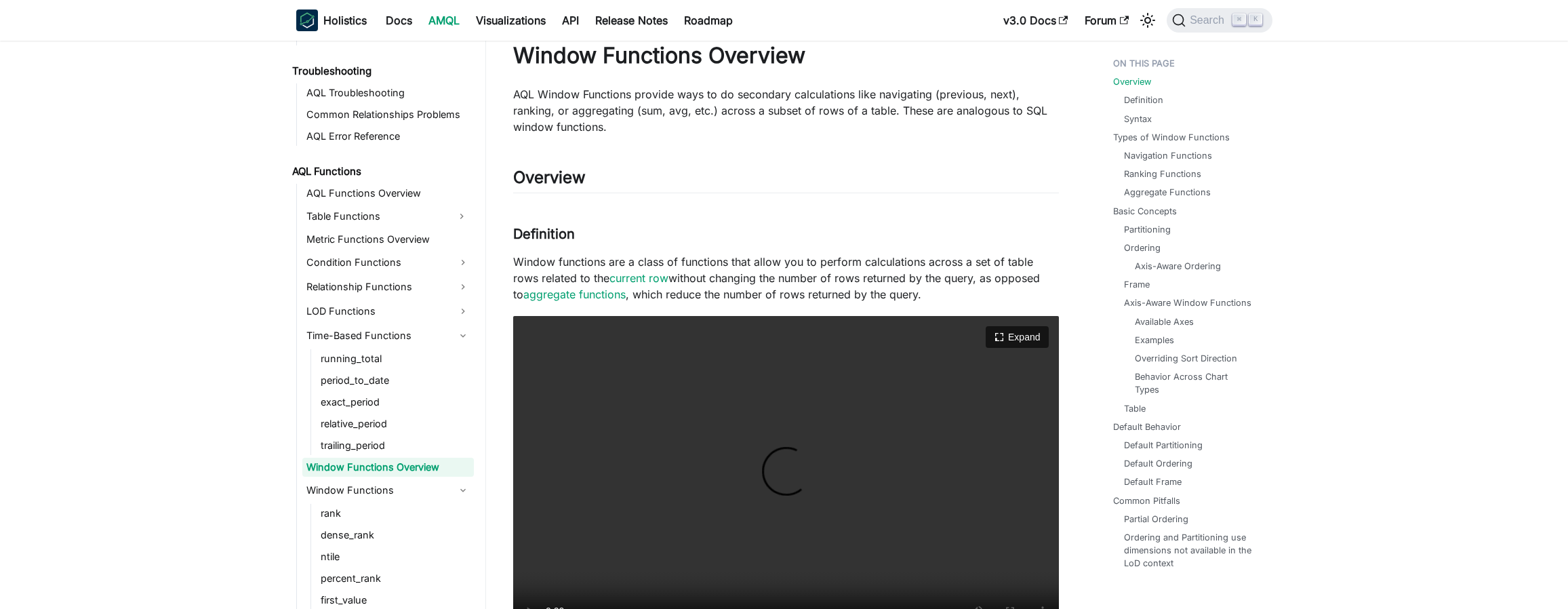
scroll to position [38, 0]
click at [406, 338] on link "Time-Based Functions" at bounding box center [387, 335] width 171 height 22
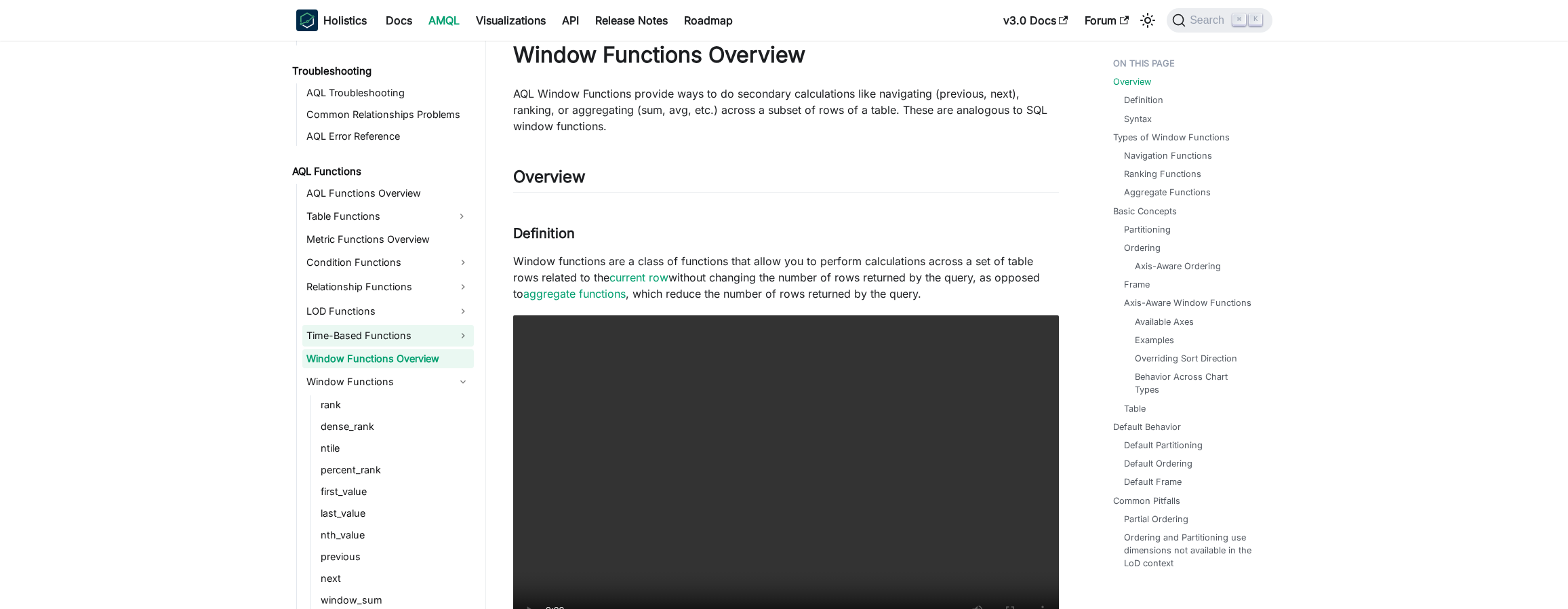
click at [406, 338] on link "Time-Based Functions" at bounding box center [387, 335] width 171 height 22
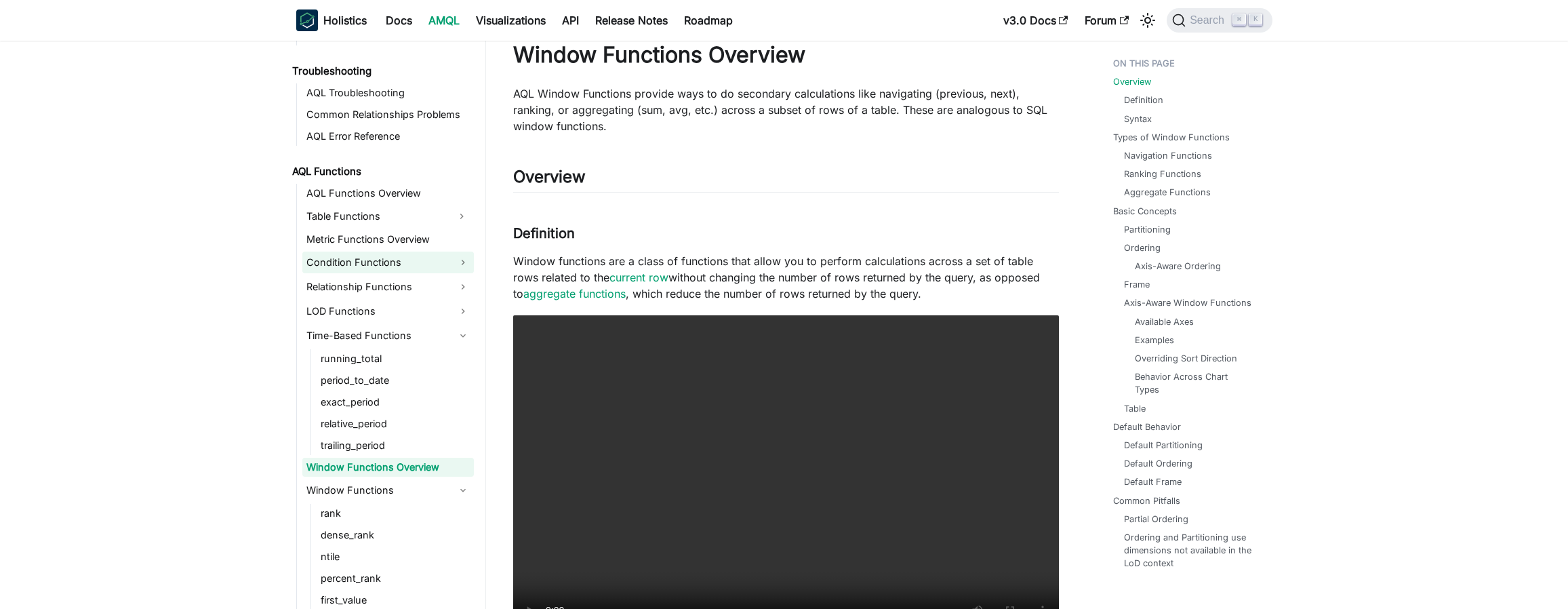
click at [397, 263] on link "Condition Functions" at bounding box center [387, 263] width 171 height 22
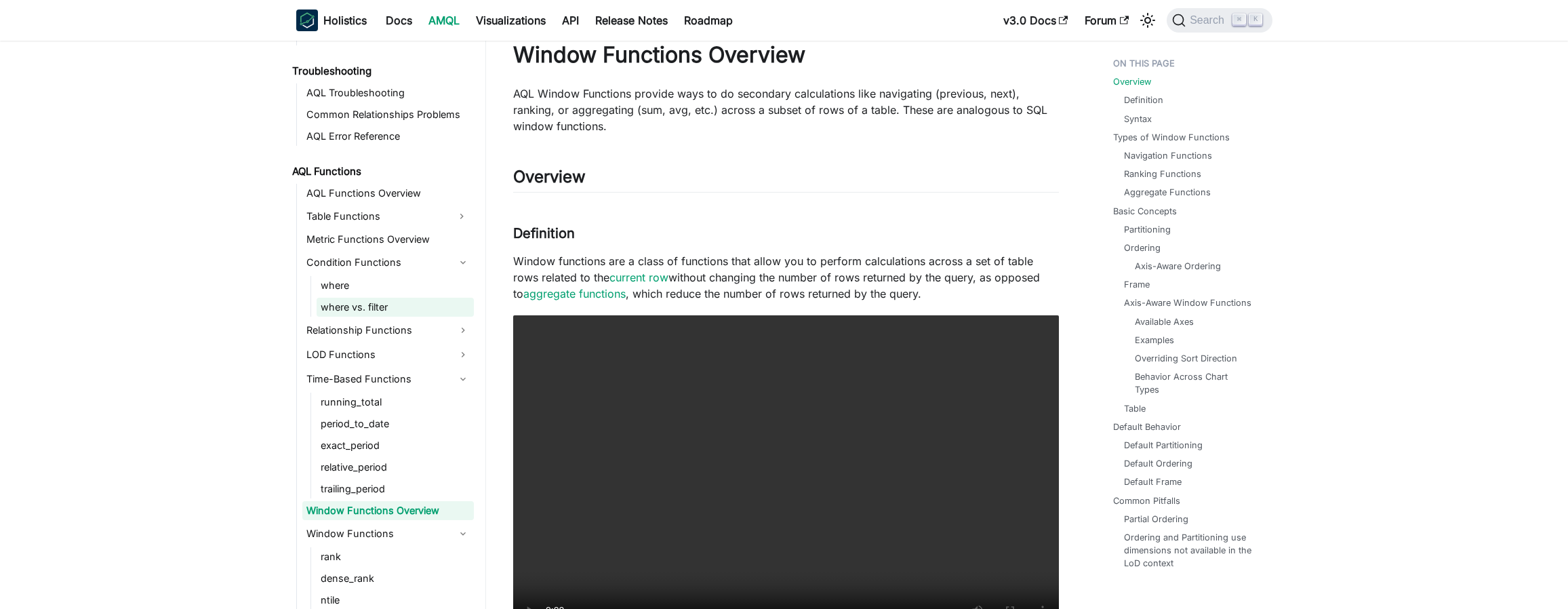
click at [391, 311] on link "where vs. filter" at bounding box center [396, 307] width 158 height 19
click at [387, 290] on link "where" at bounding box center [396, 285] width 158 height 19
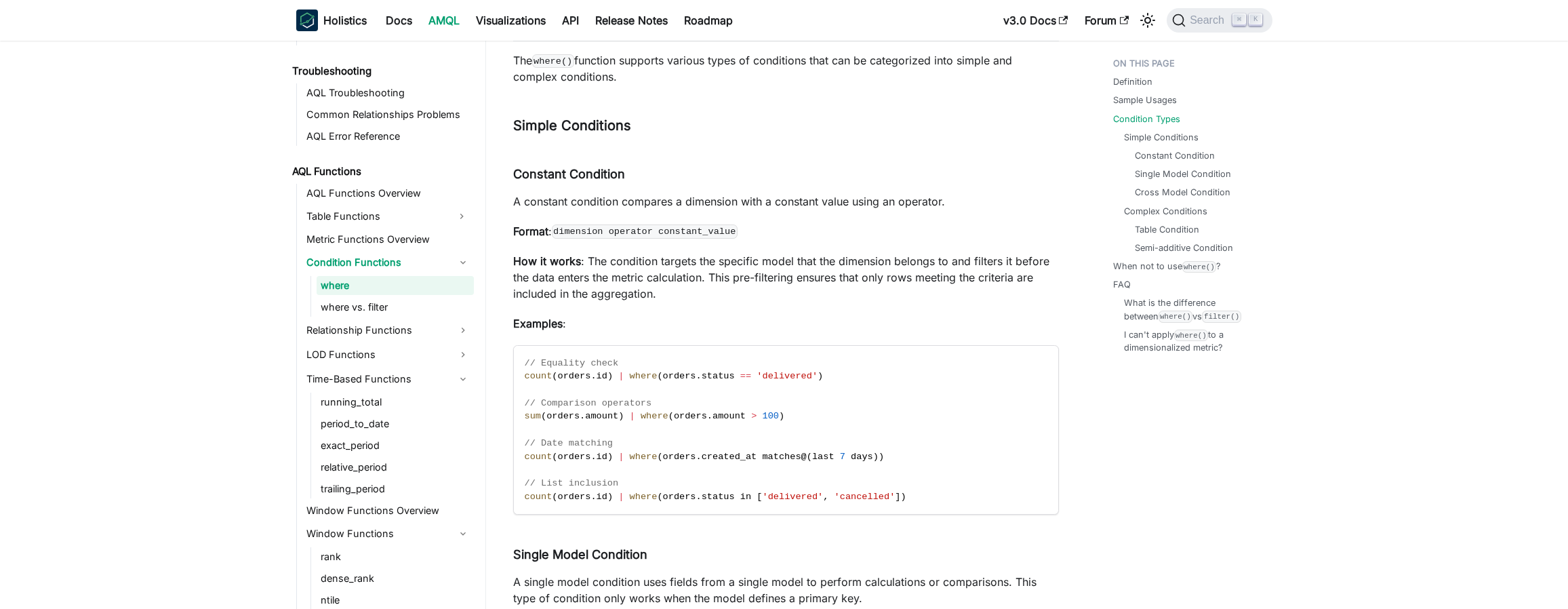
scroll to position [1797, 0]
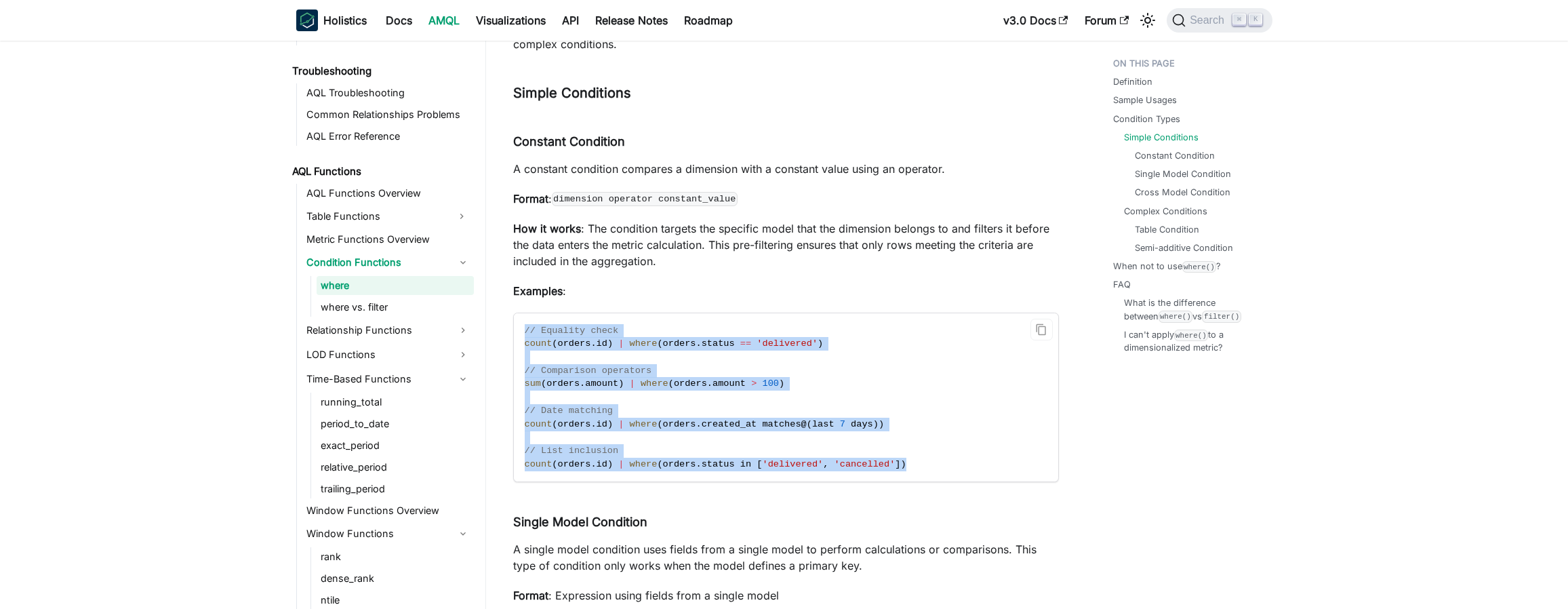
drag, startPoint x: 960, startPoint y: 473, endPoint x: 522, endPoint y: 333, distance: 459.8
click at [520, 332] on code "// Equality check count ( orders . id ) | where ( orders . status == 'delivered…" at bounding box center [785, 397] width 542 height 169
copy code "// Equality check count ( orders . id ) | where ( orders . status == 'delivered…"
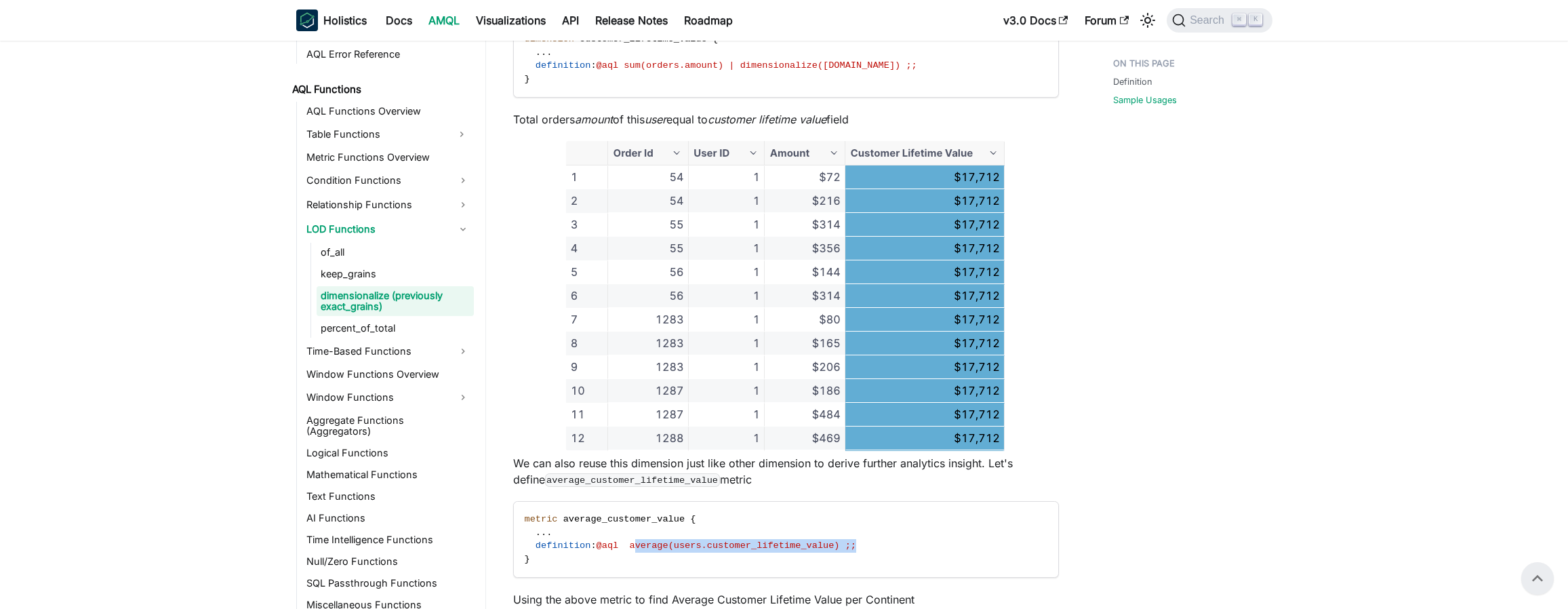
scroll to position [825, 0]
